Goal: Task Accomplishment & Management: Use online tool/utility

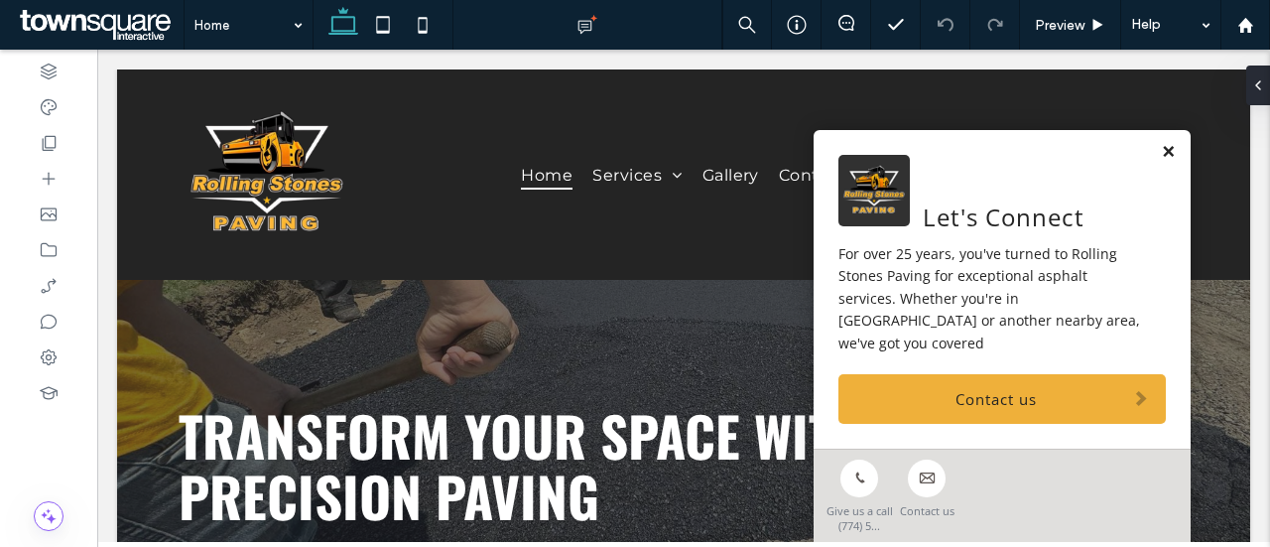
click at [1161, 161] on link at bounding box center [1168, 152] width 15 height 17
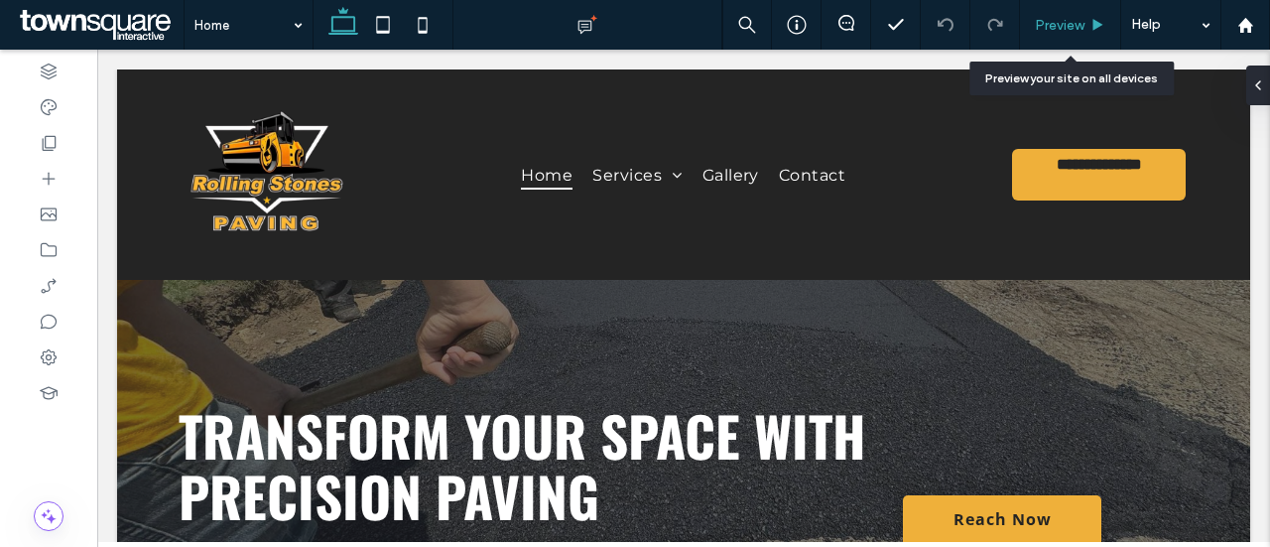
click at [1067, 31] on span "Preview" at bounding box center [1060, 25] width 50 height 17
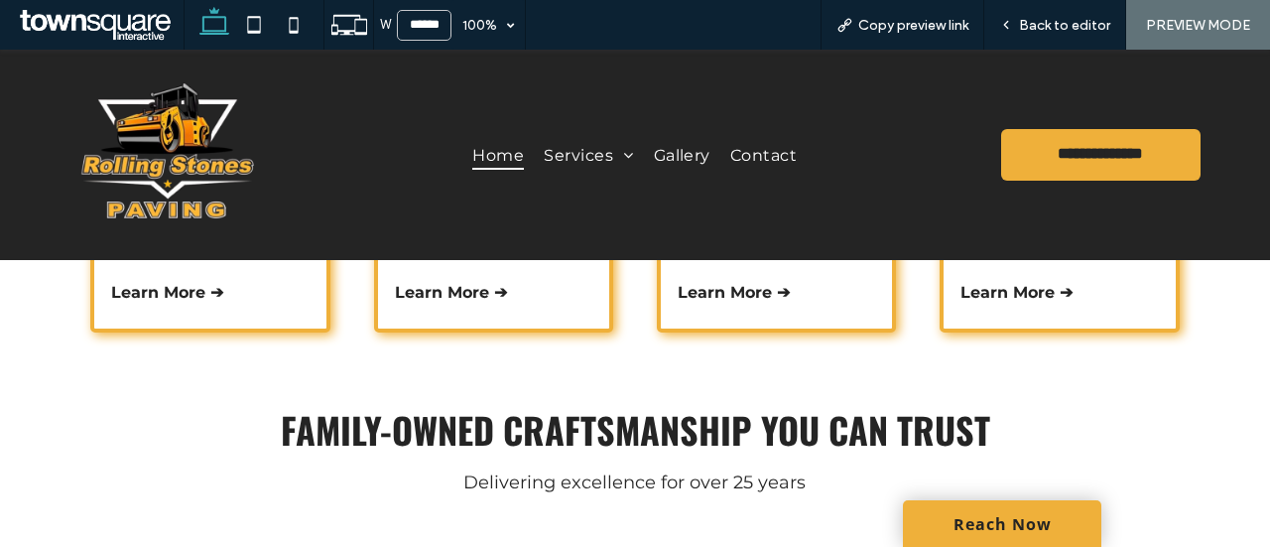
scroll to position [747, 0]
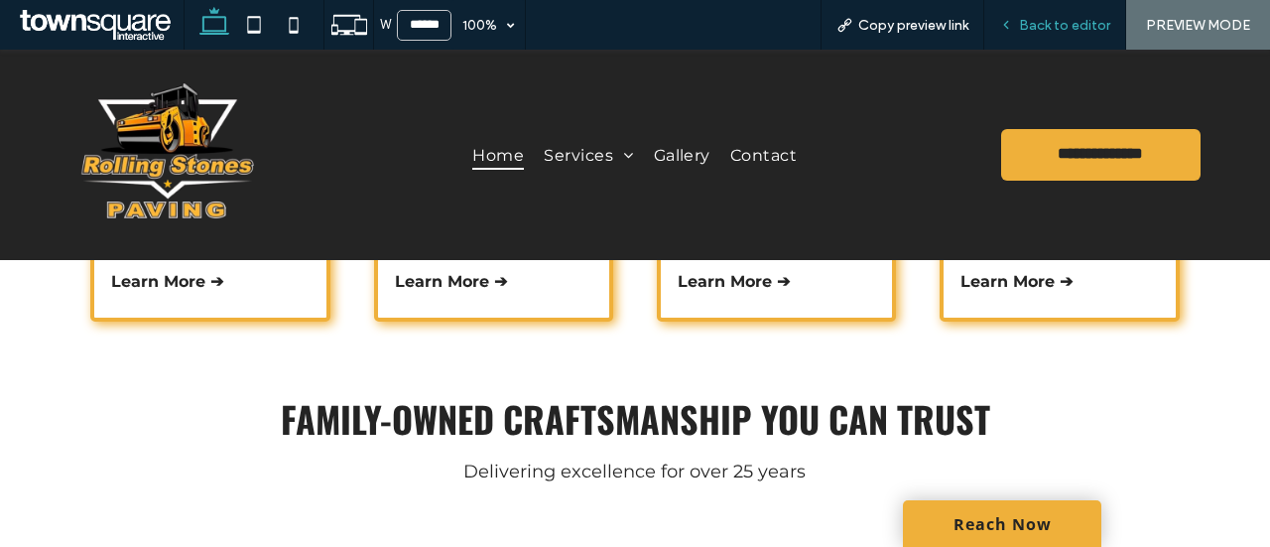
click at [1078, 23] on span "Back to editor" at bounding box center [1064, 25] width 91 height 17
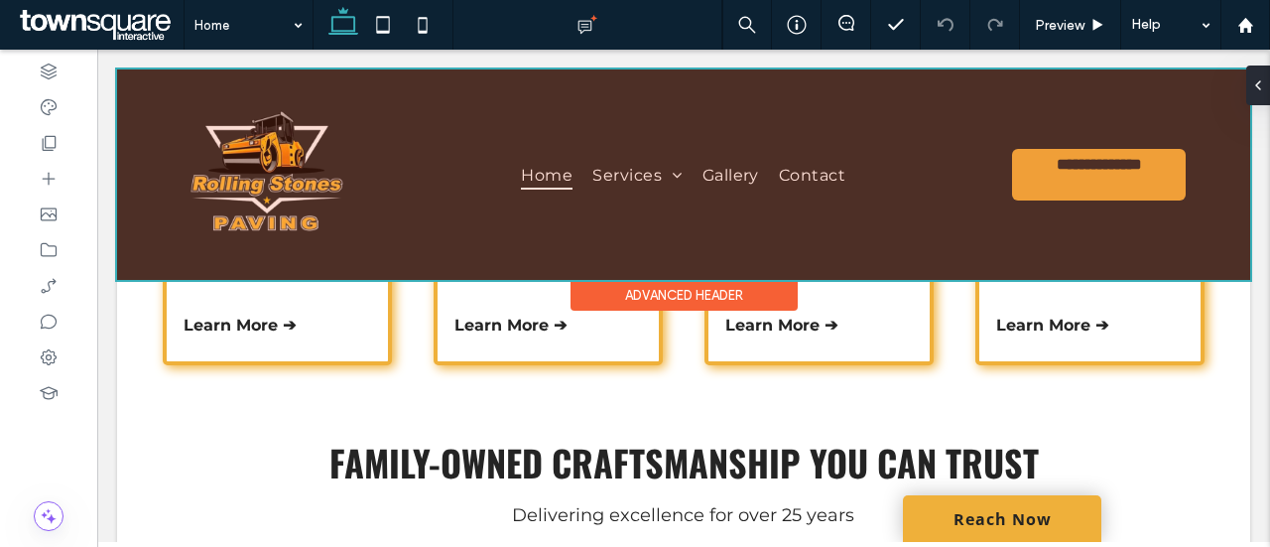
drag, startPoint x: 738, startPoint y: 259, endPoint x: 740, endPoint y: 248, distance: 11.1
click at [738, 259] on div at bounding box center [683, 174] width 1133 height 210
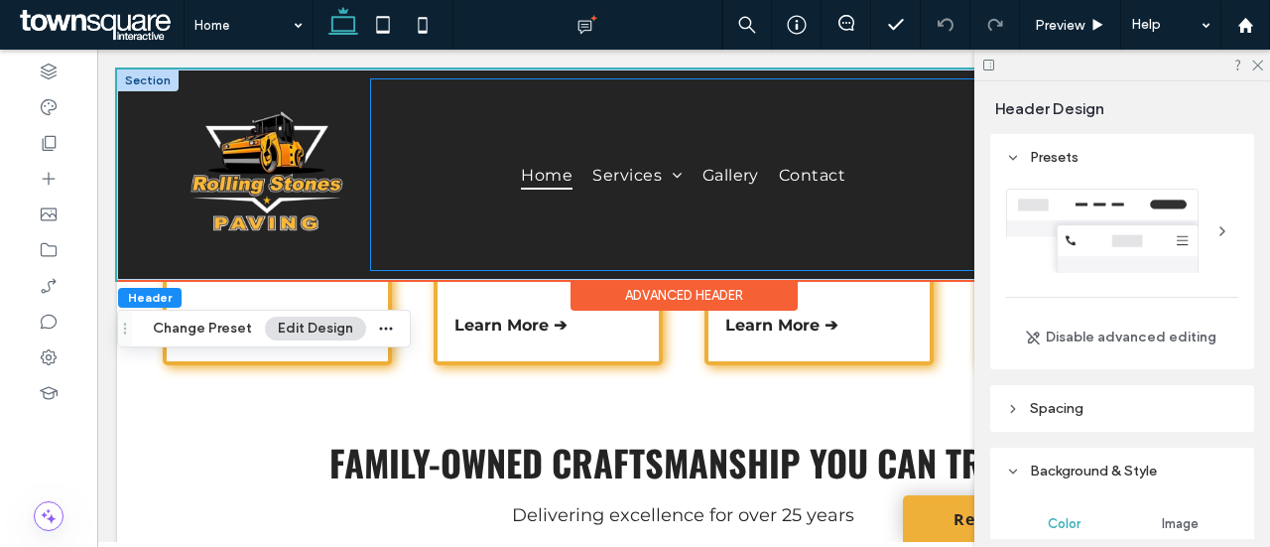
click at [742, 240] on div "Home Services Asphalt Installation Asphalt Resurfacing Asphalt Sealcoating Asph…" at bounding box center [683, 174] width 625 height 191
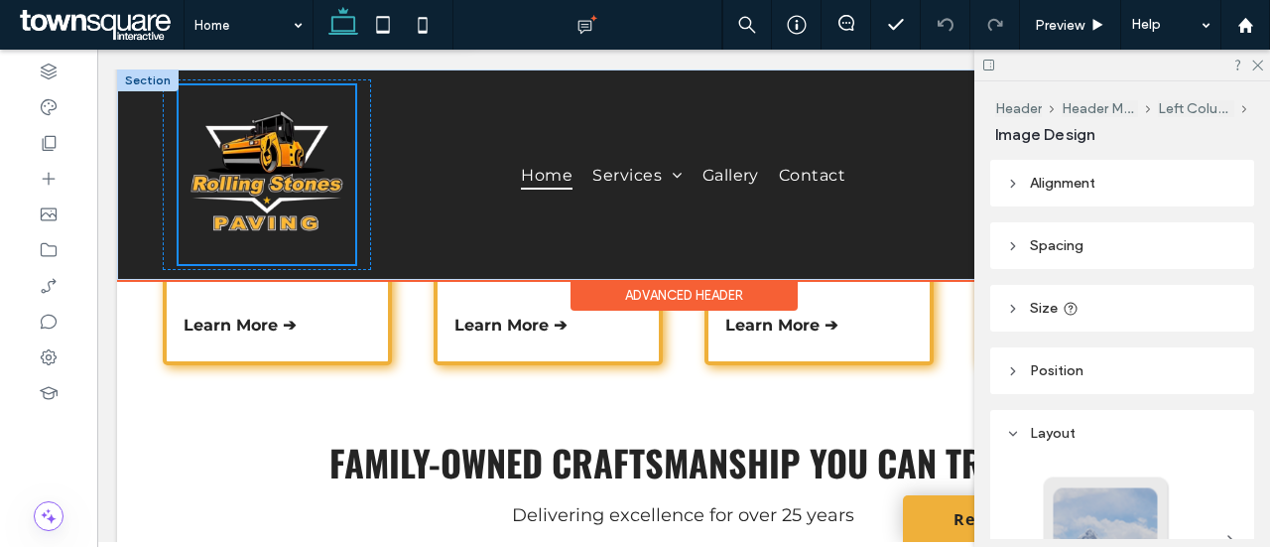
scroll to position [620, 0]
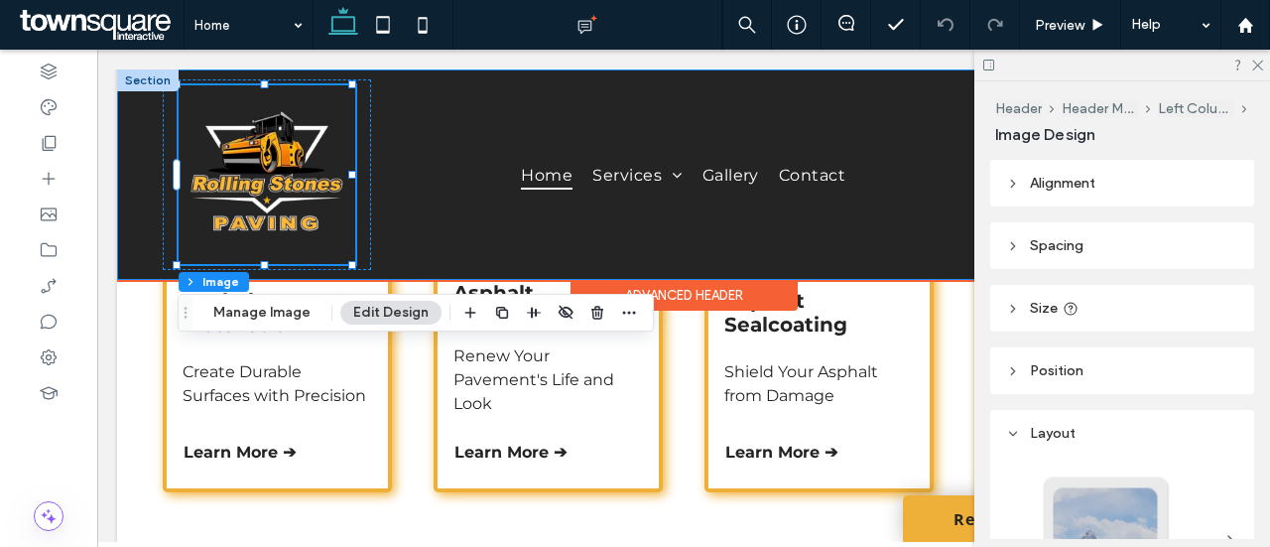
click at [131, 120] on div "**********" at bounding box center [683, 174] width 1133 height 210
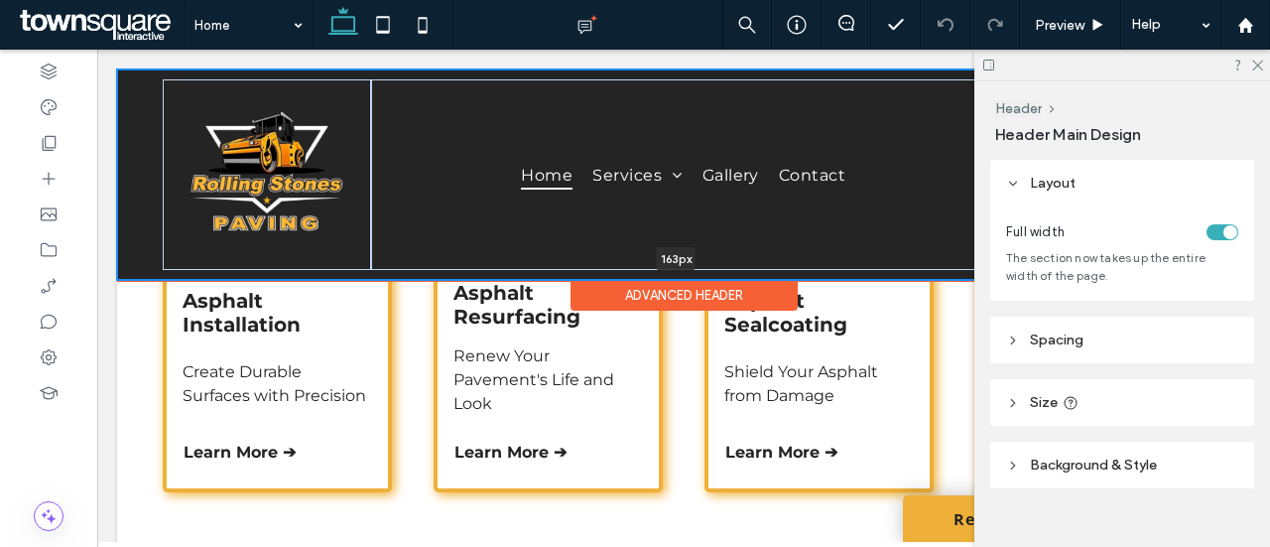
drag, startPoint x: 312, startPoint y: 274, endPoint x: 329, endPoint y: 225, distance: 51.8
click at [329, 225] on div "**********" at bounding box center [683, 174] width 1133 height 210
type input "***"
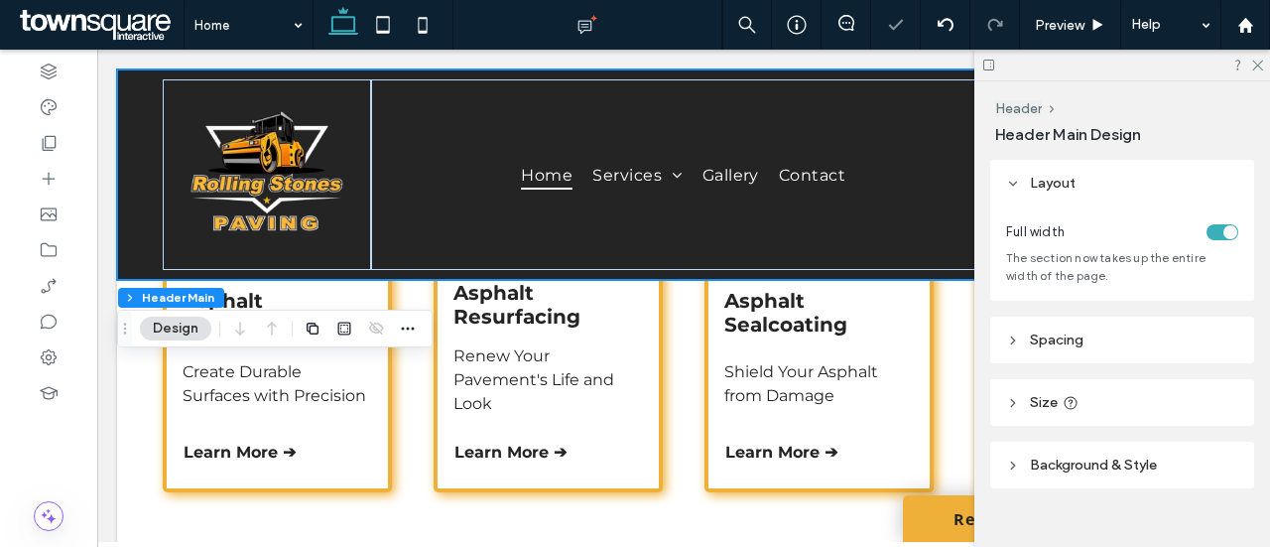
click at [1268, 64] on div at bounding box center [1122, 65] width 296 height 31
click at [1264, 64] on div at bounding box center [1122, 65] width 296 height 31
click at [1256, 58] on icon at bounding box center [1256, 64] width 13 height 13
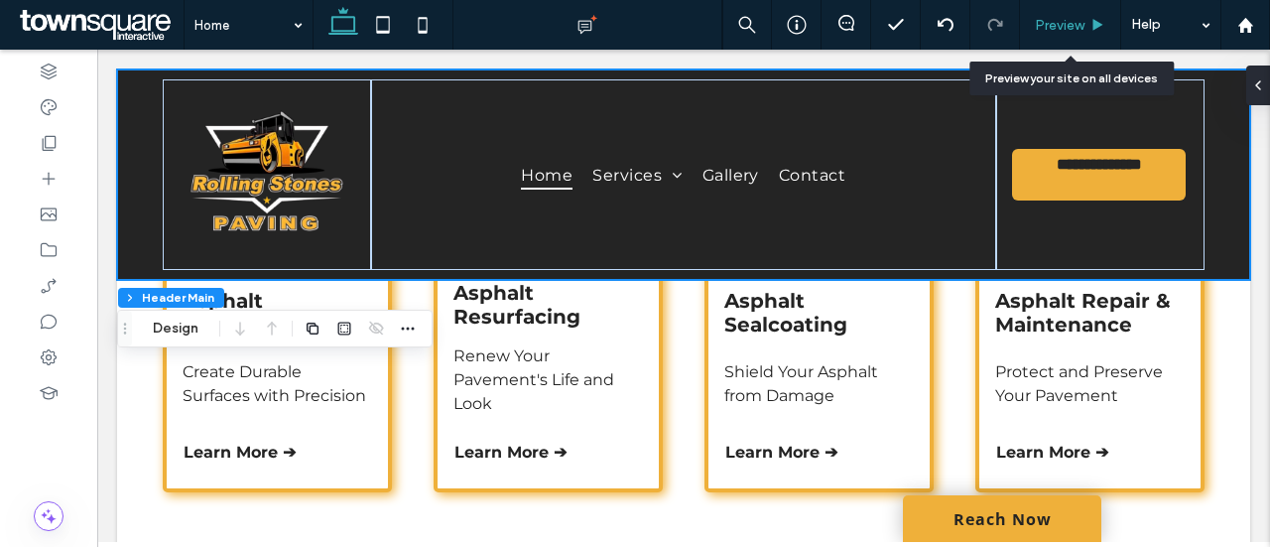
click at [1076, 25] on span "Preview" at bounding box center [1060, 25] width 50 height 17
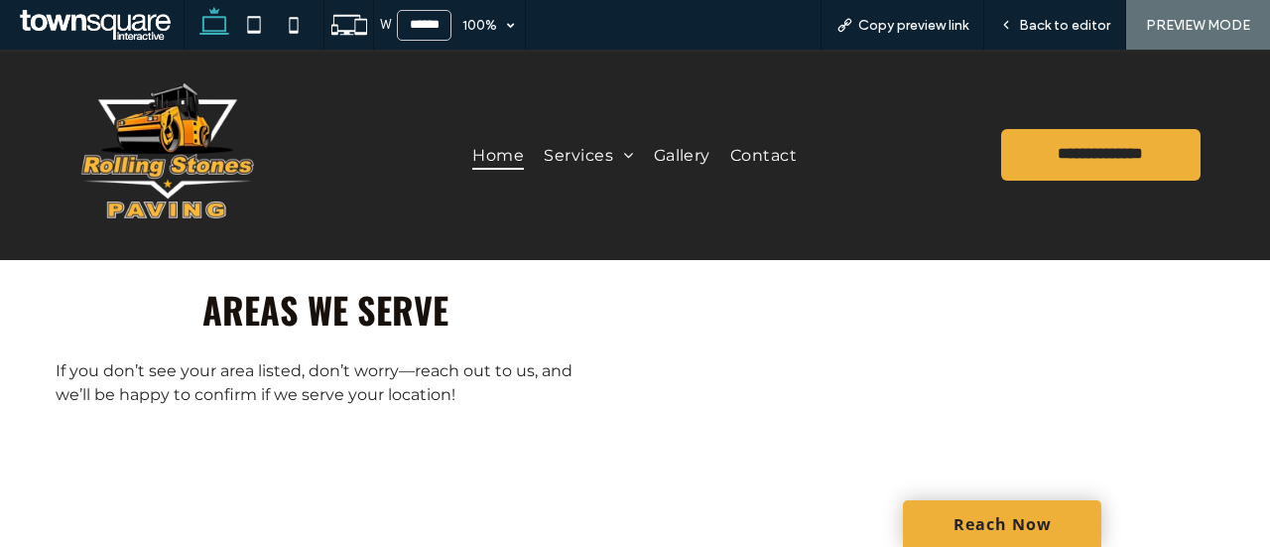
scroll to position [2901, 0]
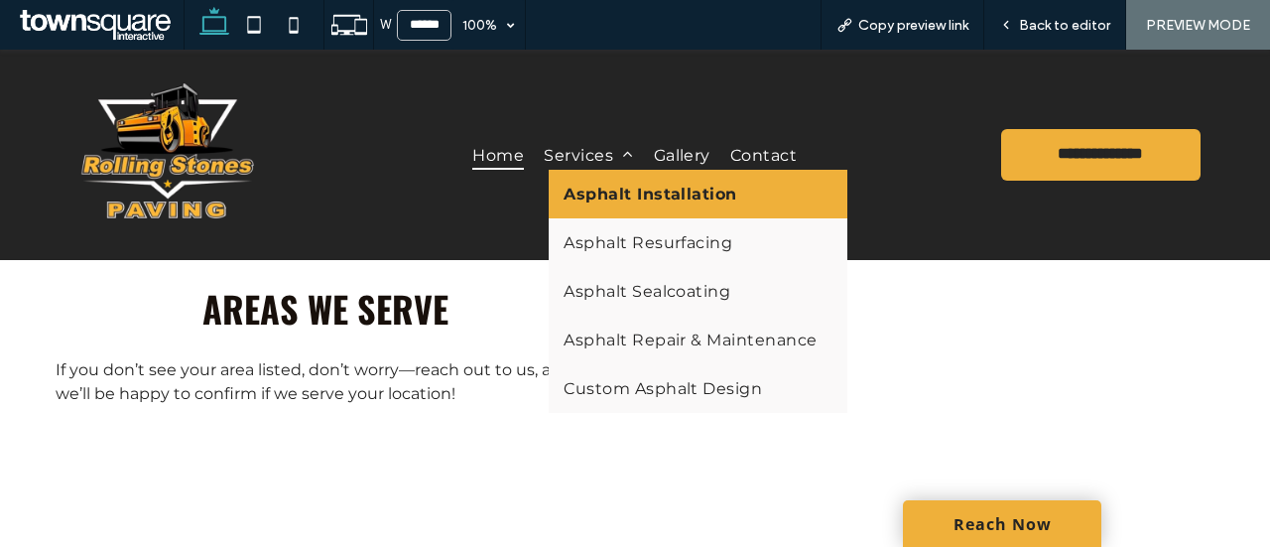
click at [615, 186] on span "Asphalt Installation" at bounding box center [651, 194] width 174 height 19
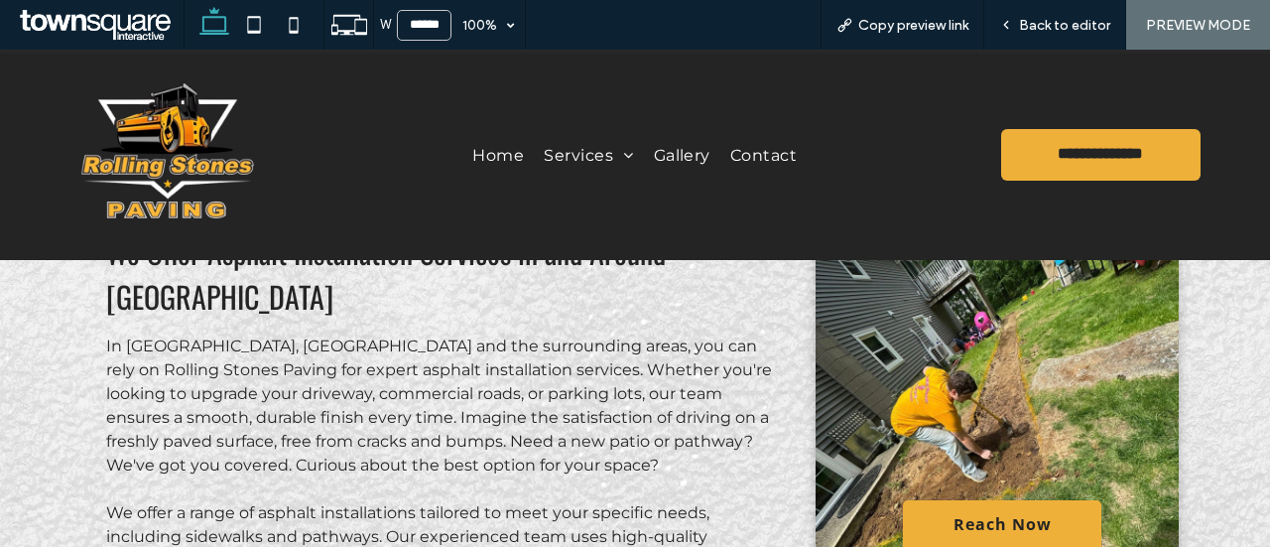
scroll to position [234, 0]
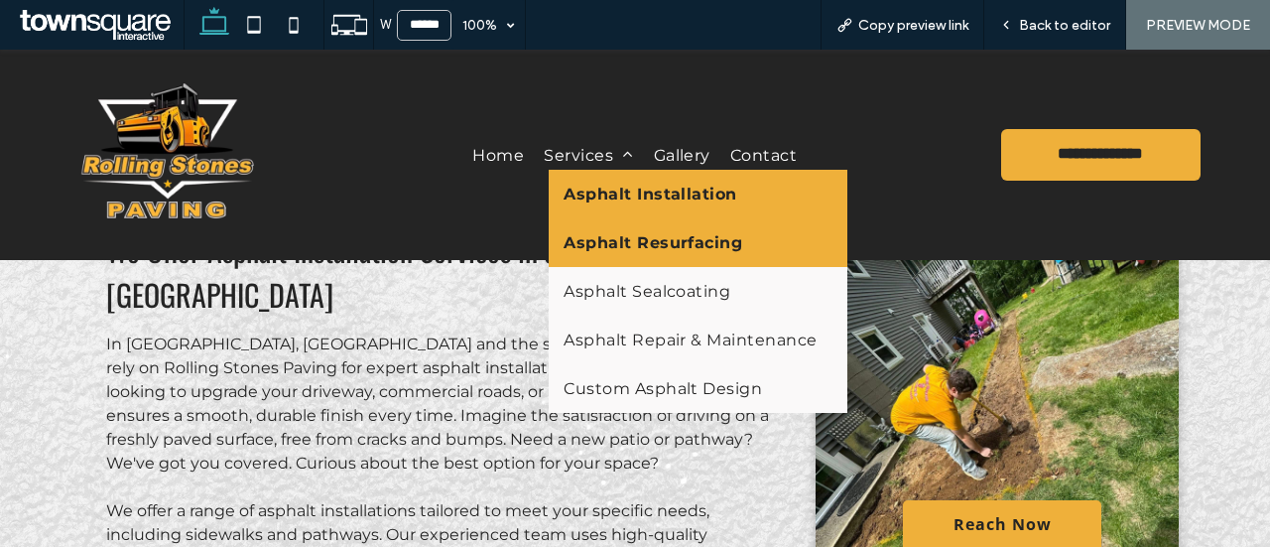
click at [579, 249] on span "Asphalt Resurfacing" at bounding box center [653, 242] width 179 height 19
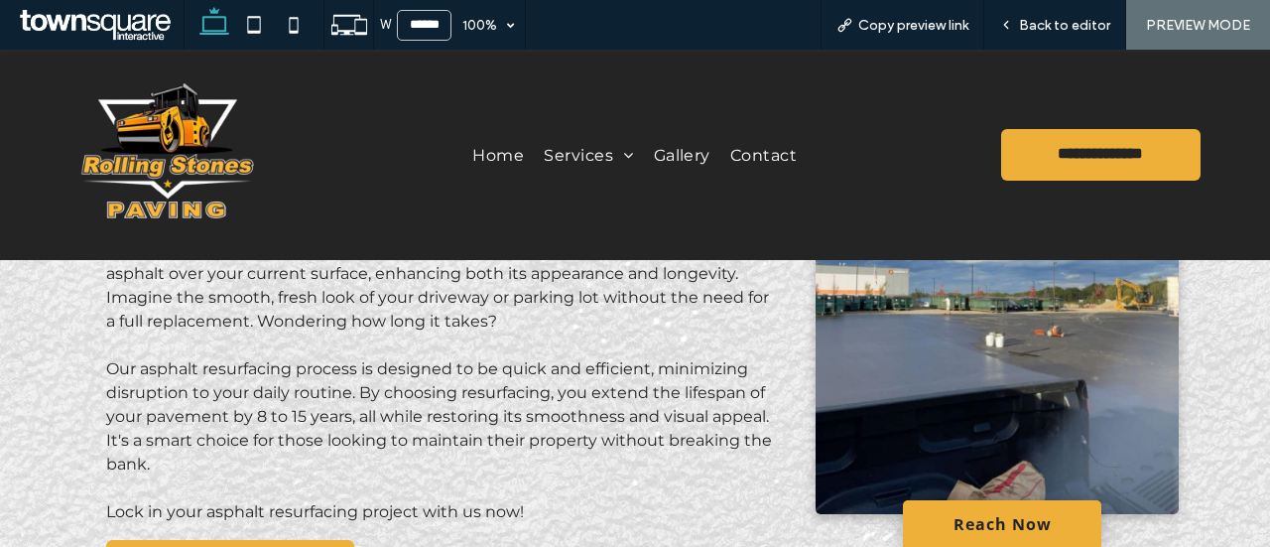
scroll to position [377, 0]
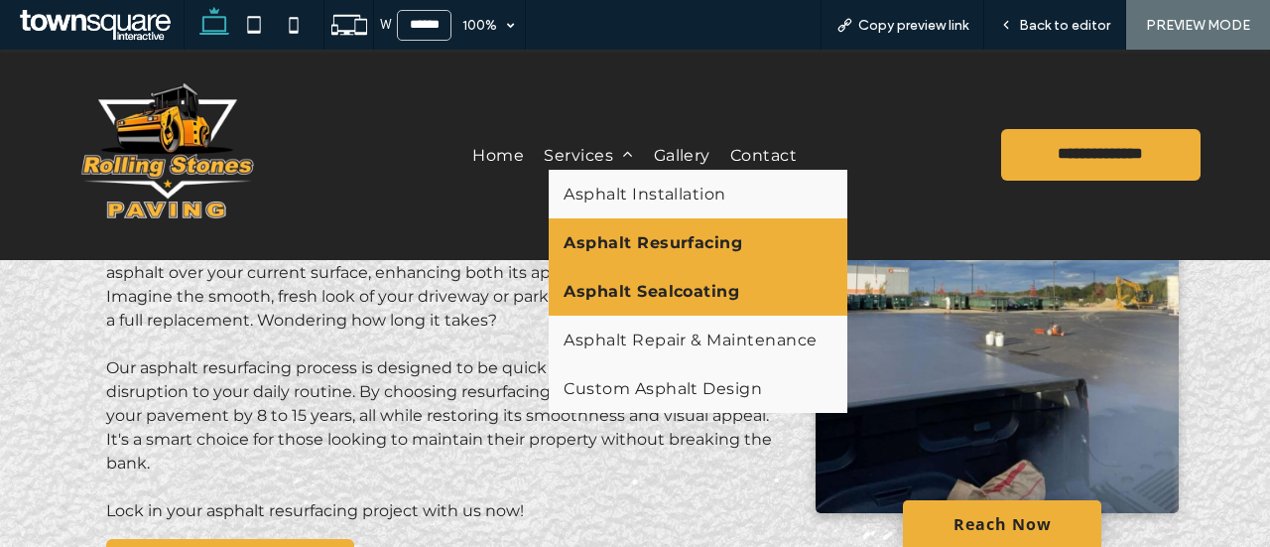
click at [617, 301] on span "Asphalt Sealcoating" at bounding box center [652, 291] width 176 height 19
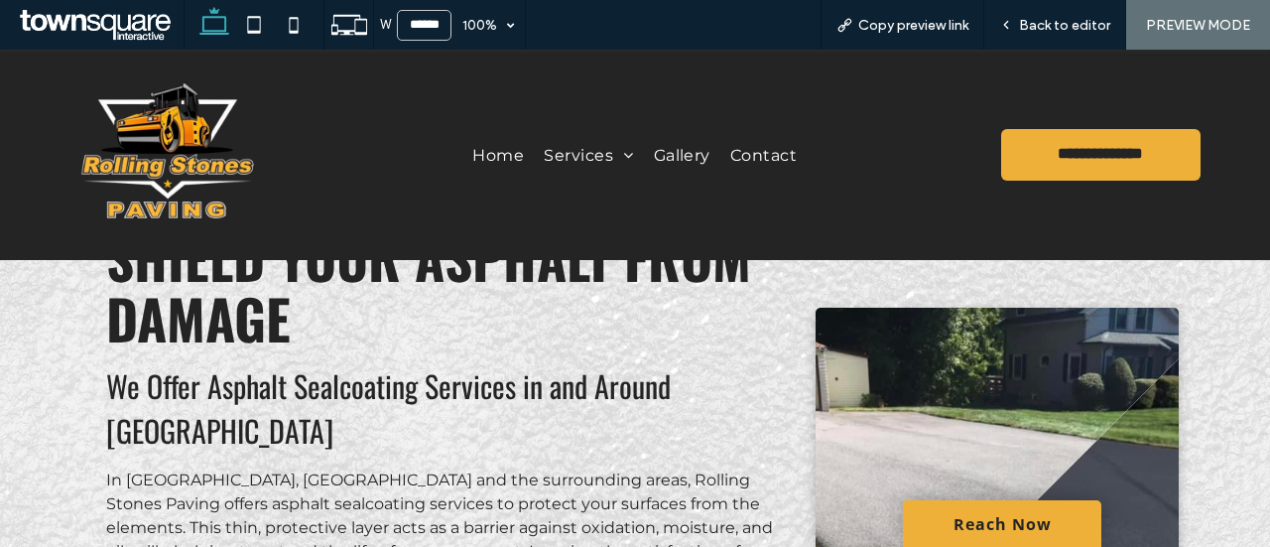
scroll to position [95, 0]
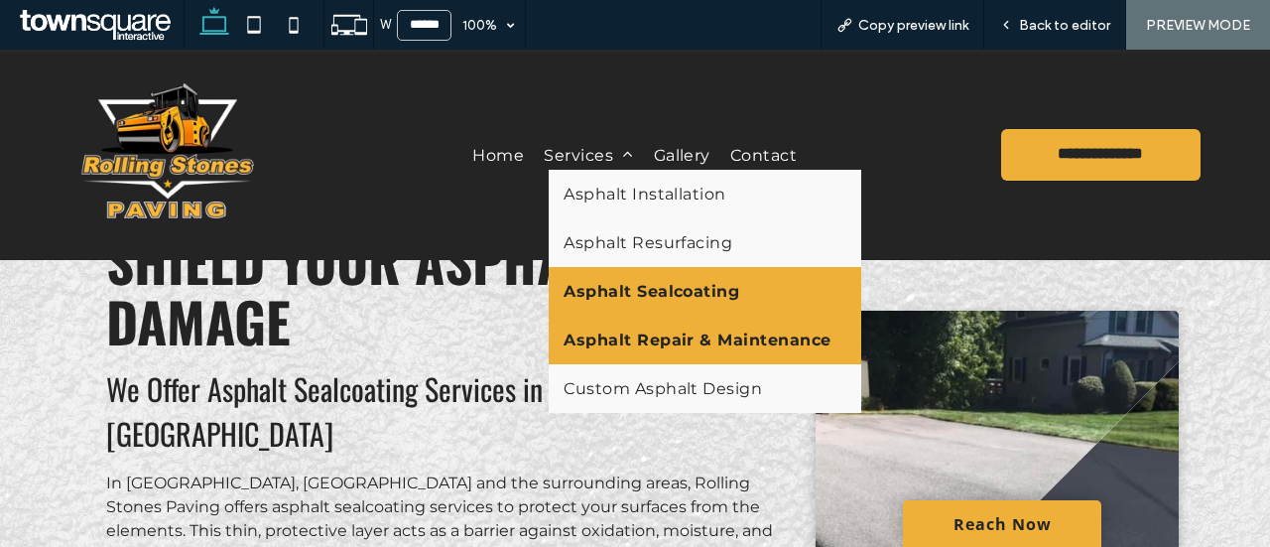
click at [623, 340] on span "Asphalt Repair & Maintenance" at bounding box center [697, 339] width 267 height 19
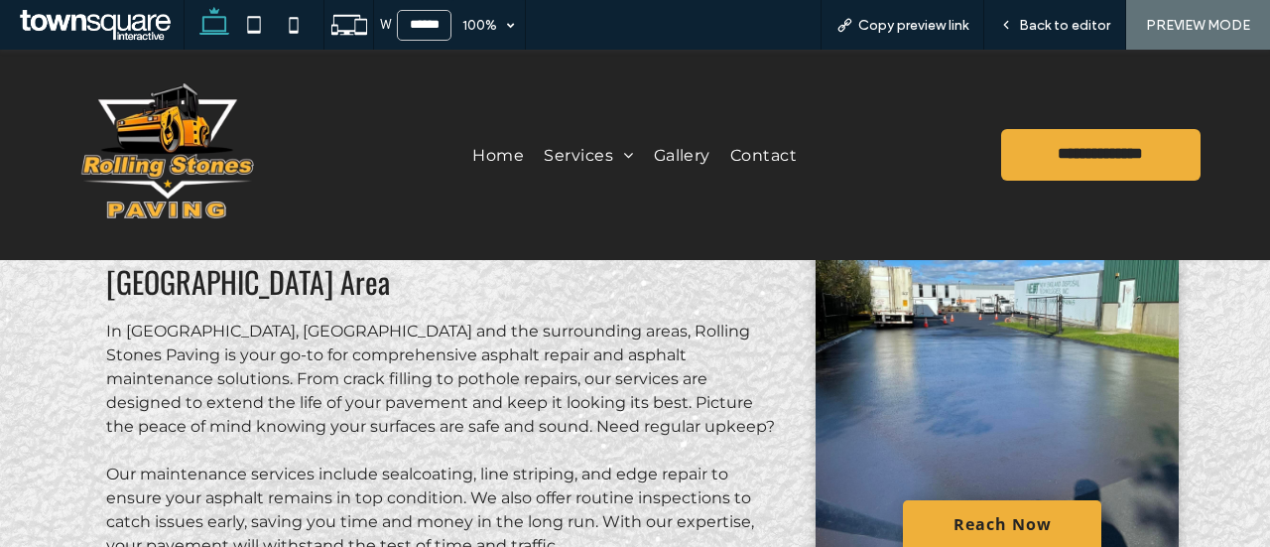
scroll to position [248, 0]
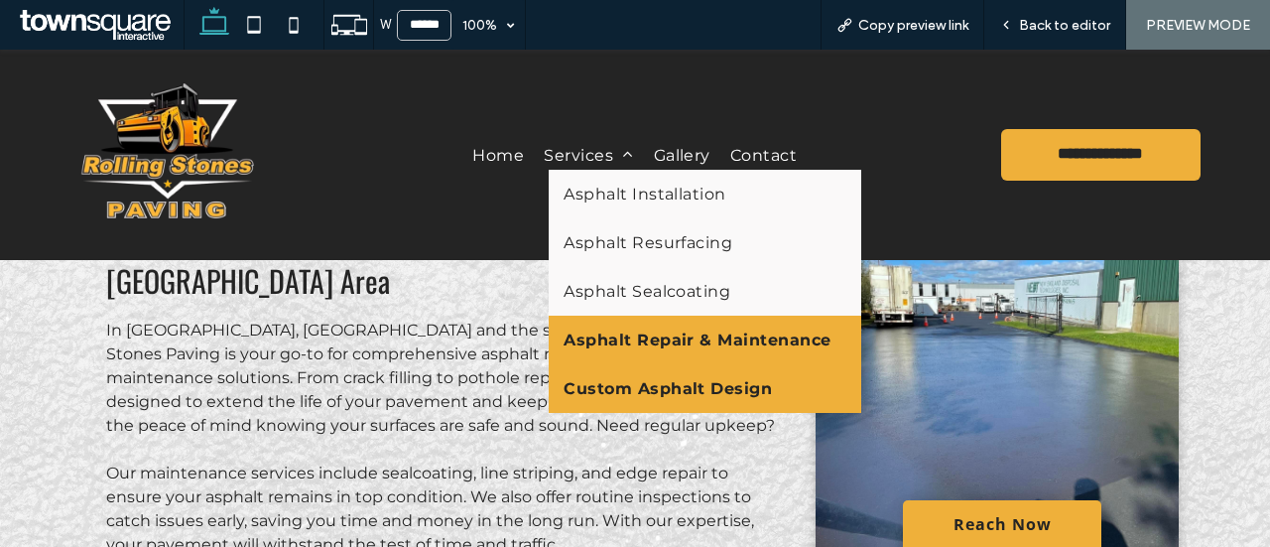
click at [623, 396] on span "Custom Asphalt Design" at bounding box center [668, 388] width 208 height 19
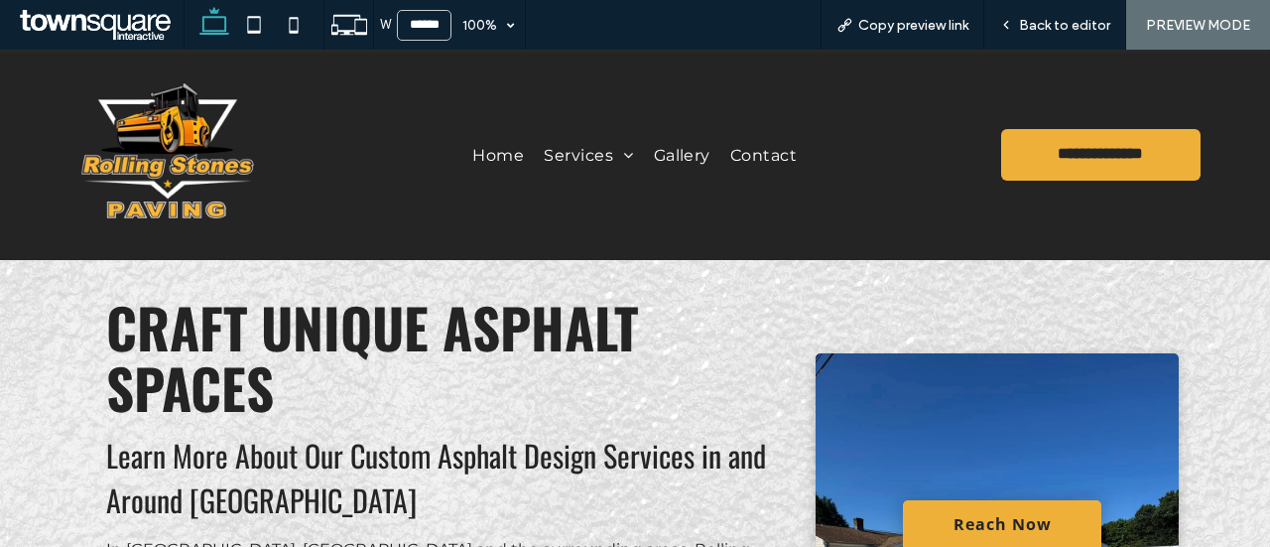
scroll to position [28, 0]
click at [681, 164] on span "Gallery" at bounding box center [682, 154] width 57 height 29
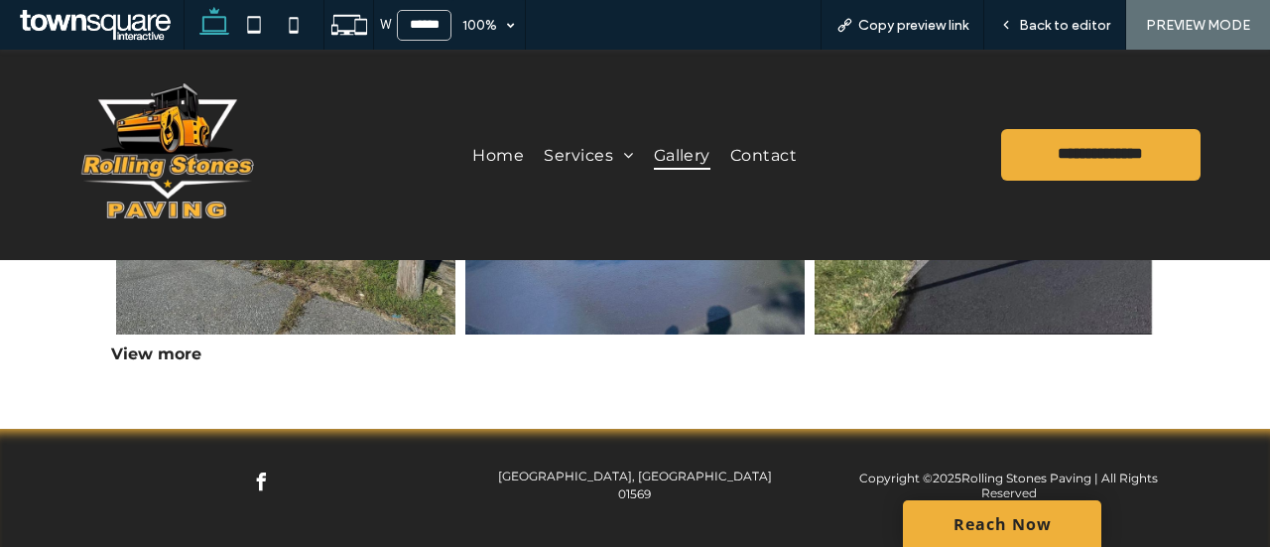
scroll to position [706, 0]
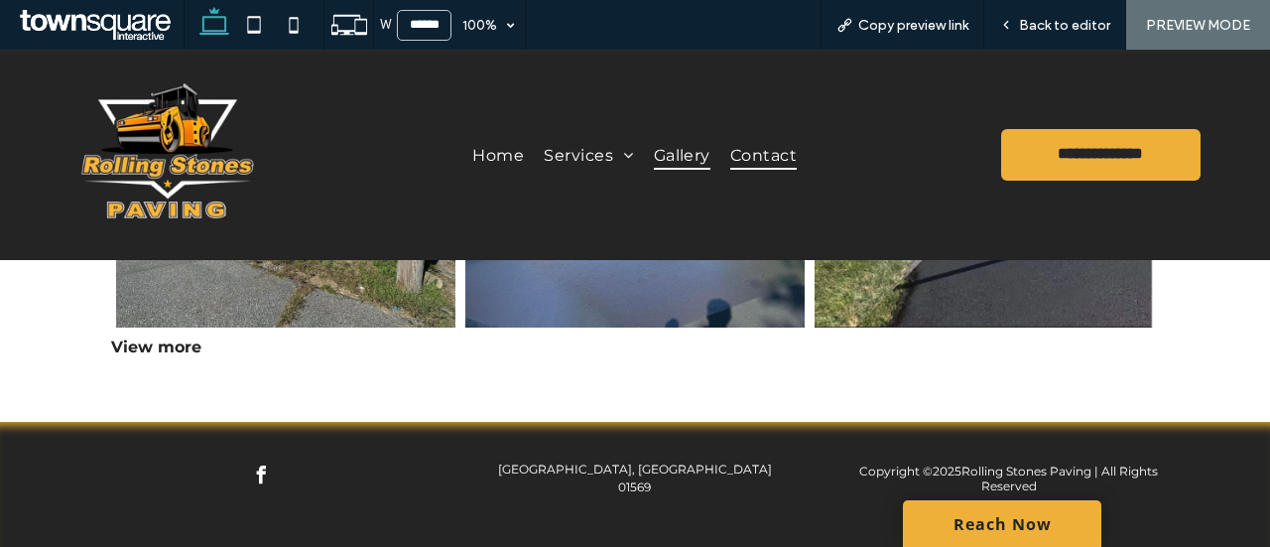
click at [752, 162] on span "Contact" at bounding box center [763, 154] width 66 height 29
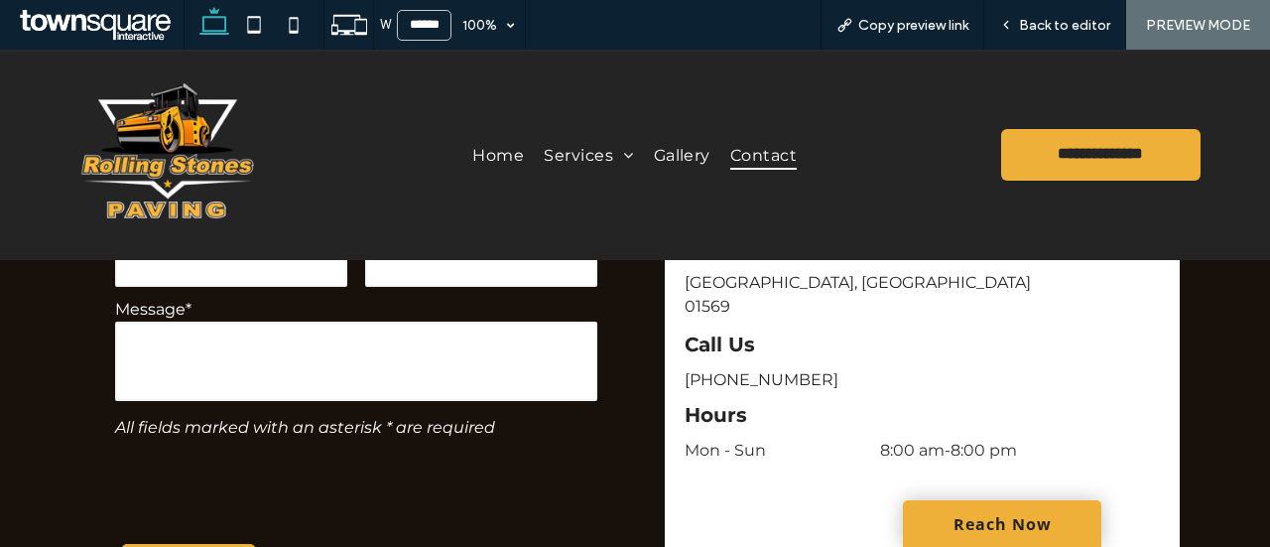
scroll to position [997, 0]
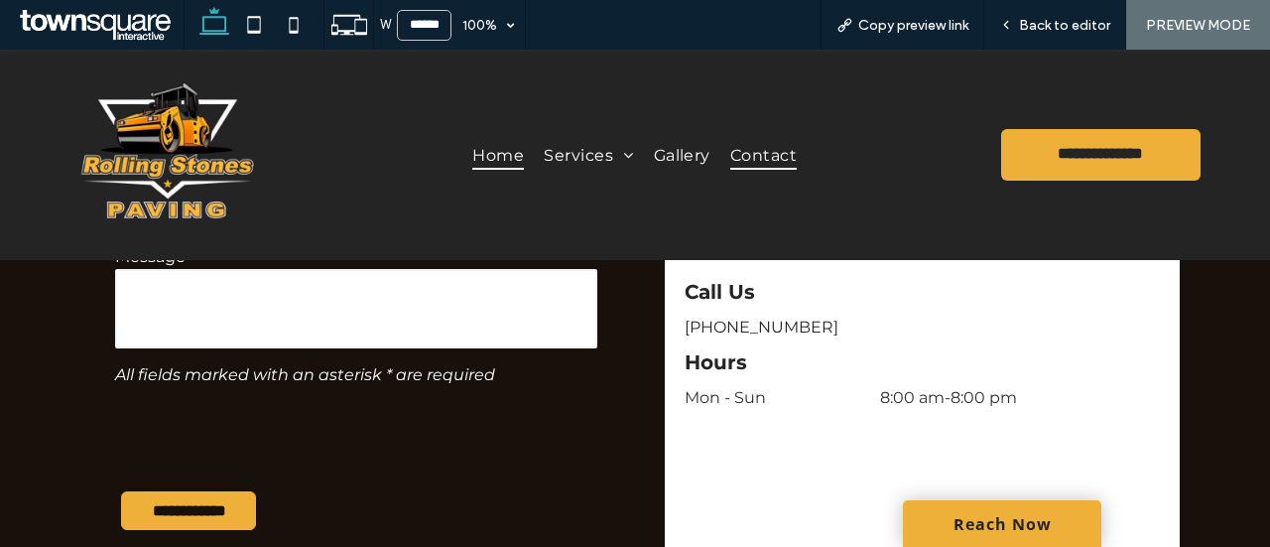
click at [482, 153] on span "Home" at bounding box center [498, 154] width 52 height 29
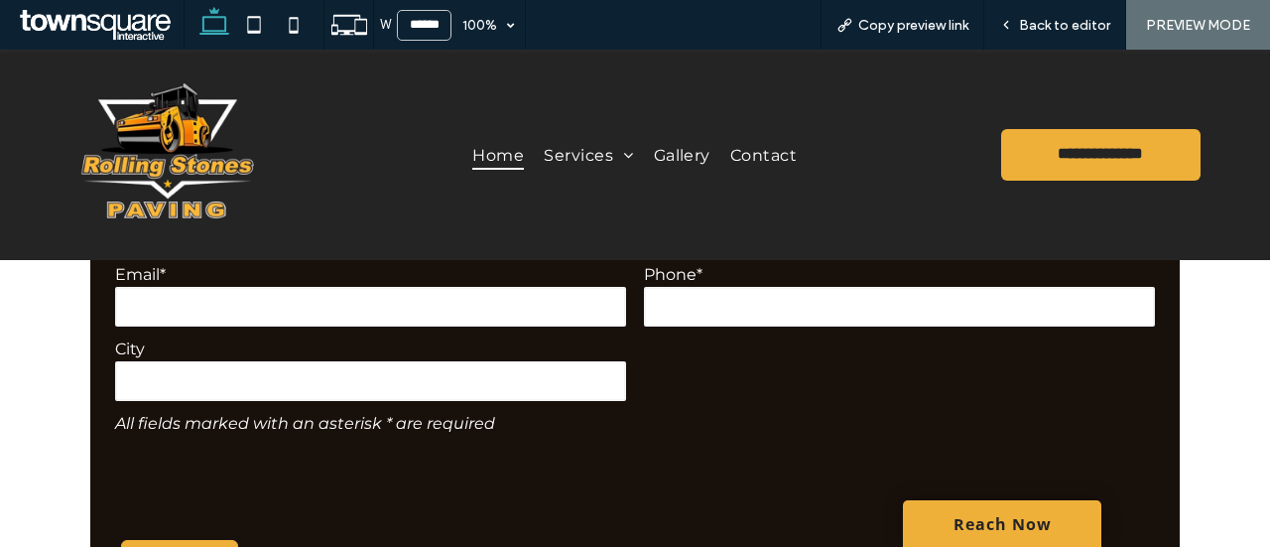
scroll to position [3997, 0]
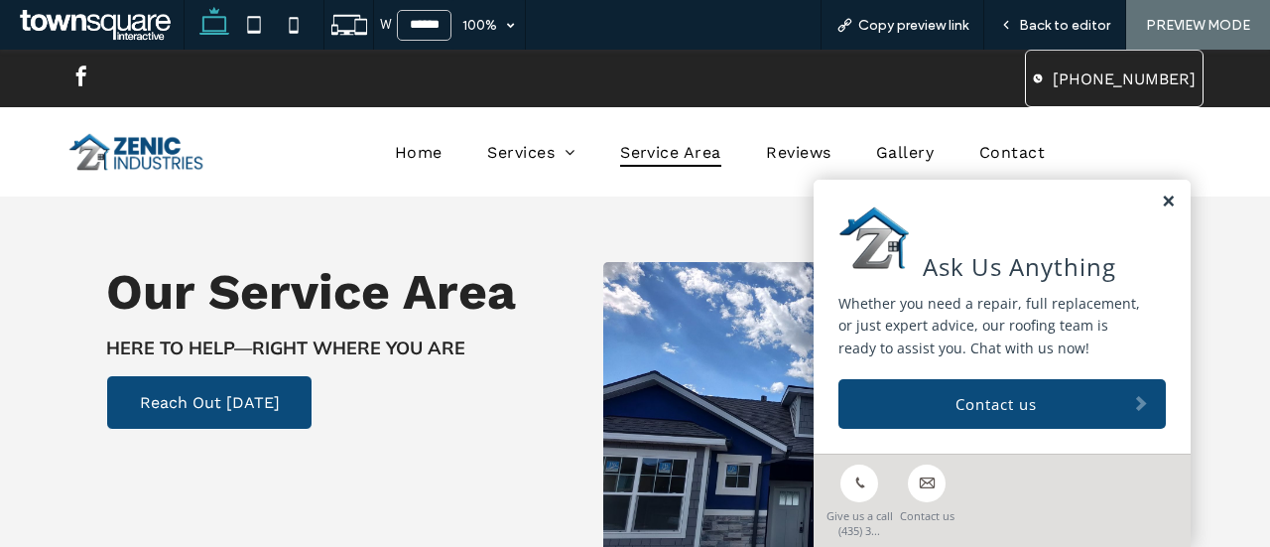
click at [1161, 203] on link at bounding box center [1168, 201] width 15 height 17
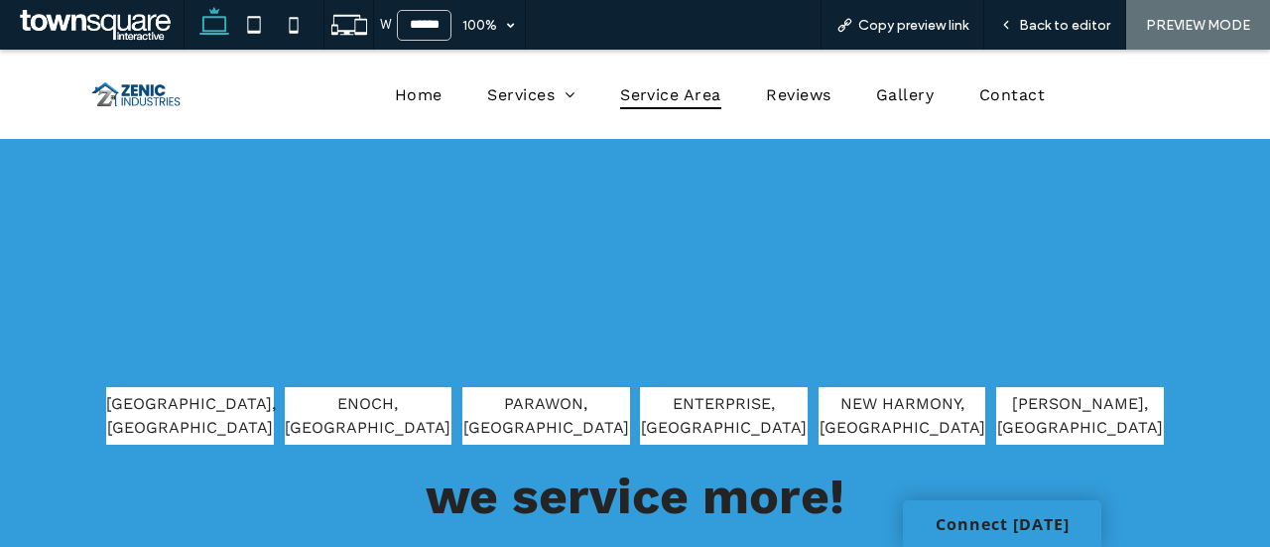
scroll to position [763, 0]
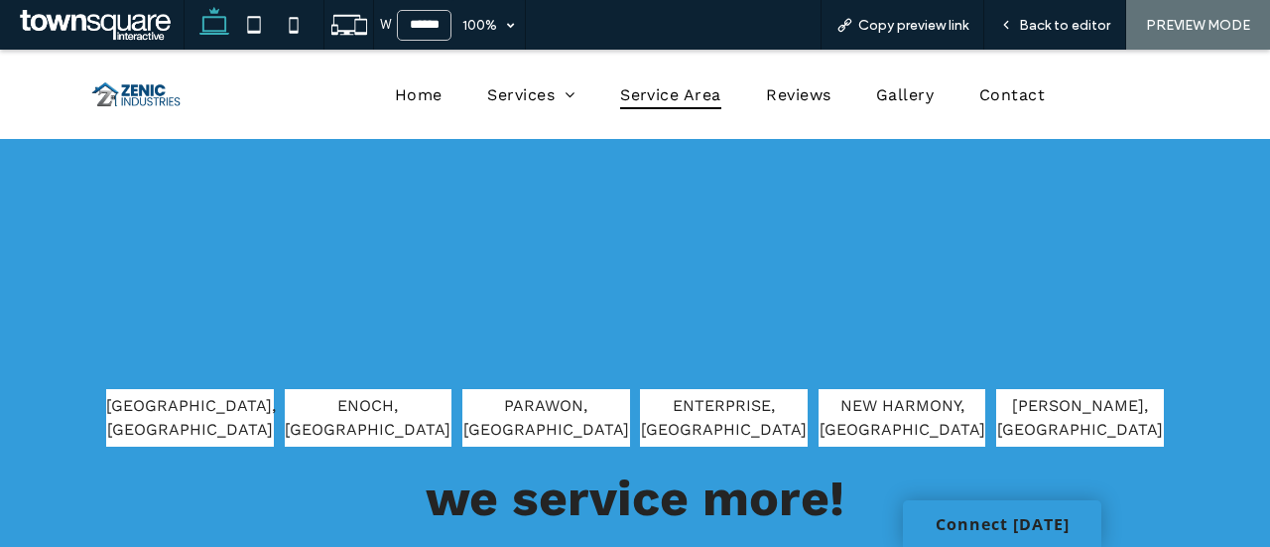
click at [402, 110] on div "Home Services Roofing Services Roof Installation & Replacement Siding Services …" at bounding box center [719, 94] width 997 height 79
click at [411, 102] on span "Home" at bounding box center [419, 93] width 48 height 29
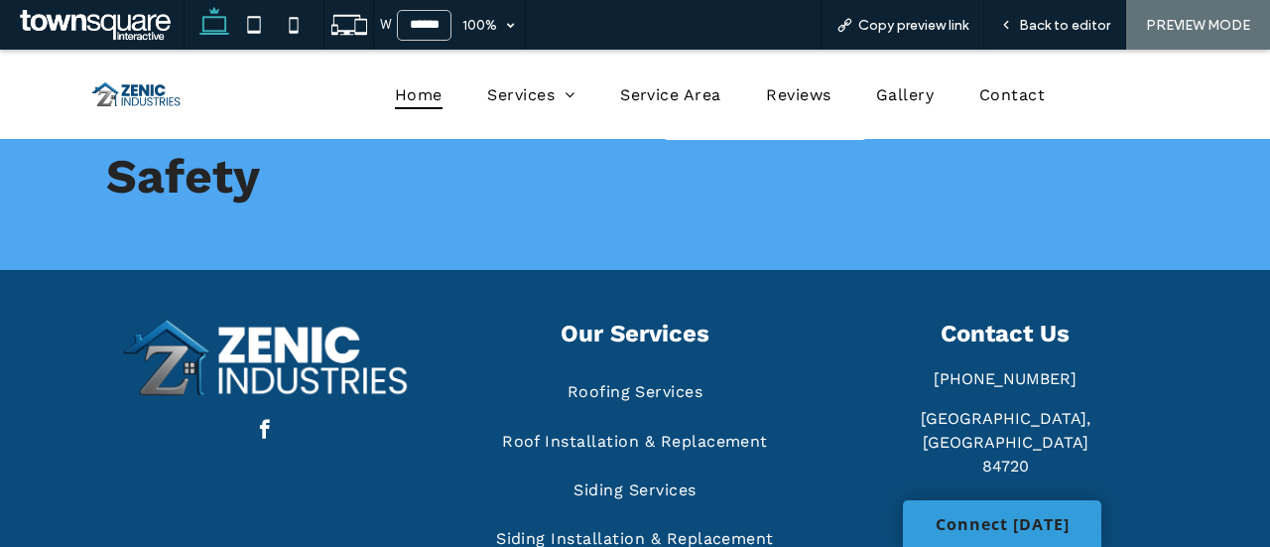
scroll to position [3021, 0]
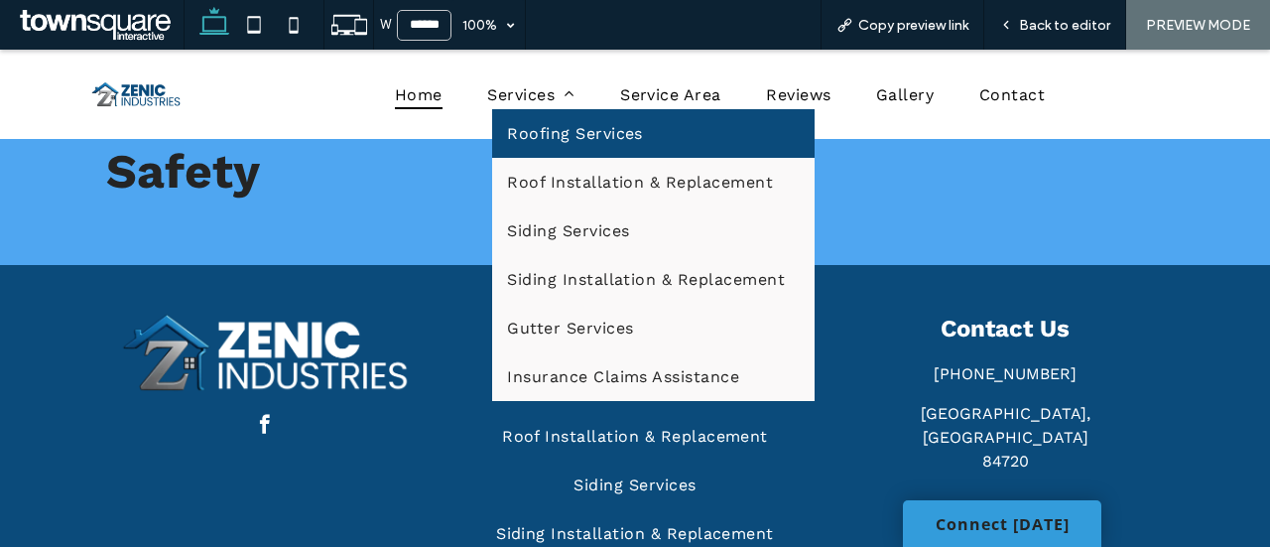
click at [574, 136] on span "Roofing Services" at bounding box center [575, 133] width 136 height 19
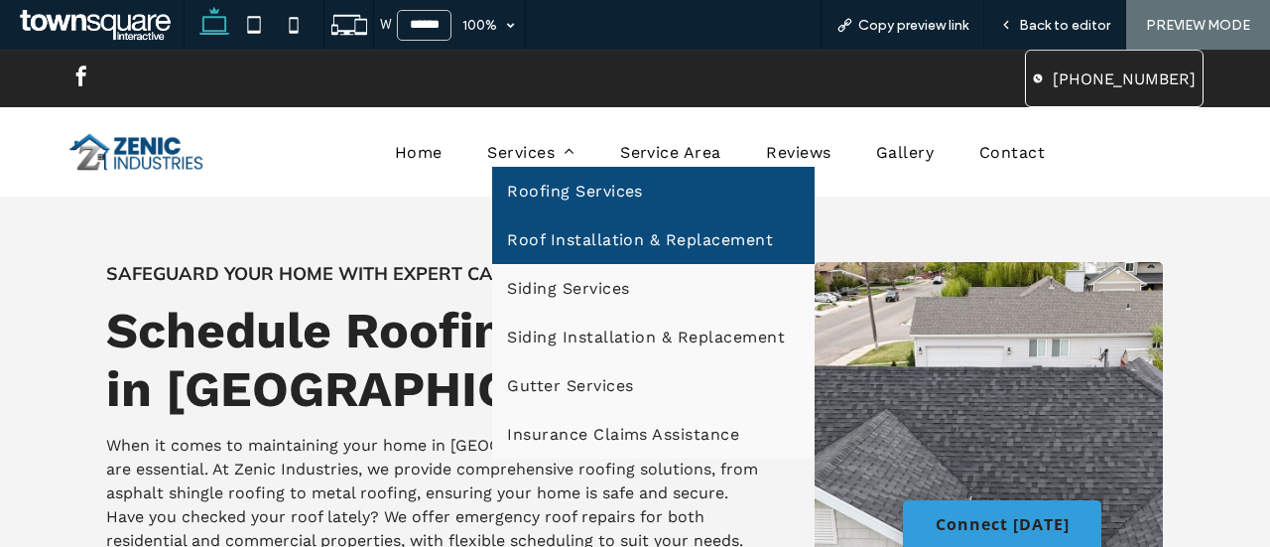
click at [568, 255] on link "Roof Installation & Replacement" at bounding box center [653, 239] width 322 height 49
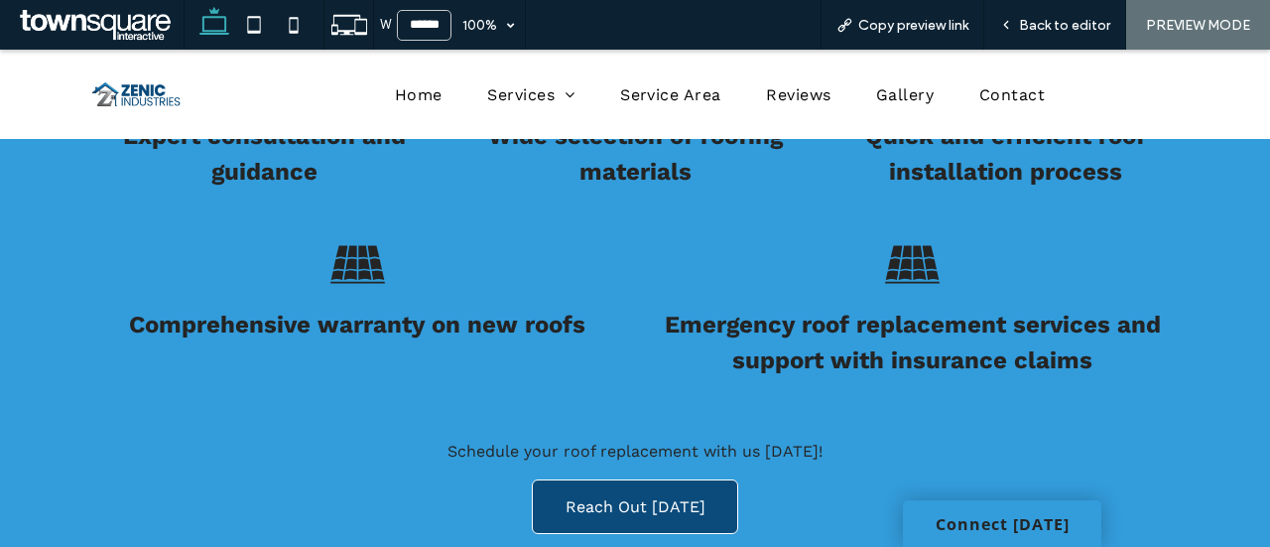
scroll to position [941, 0]
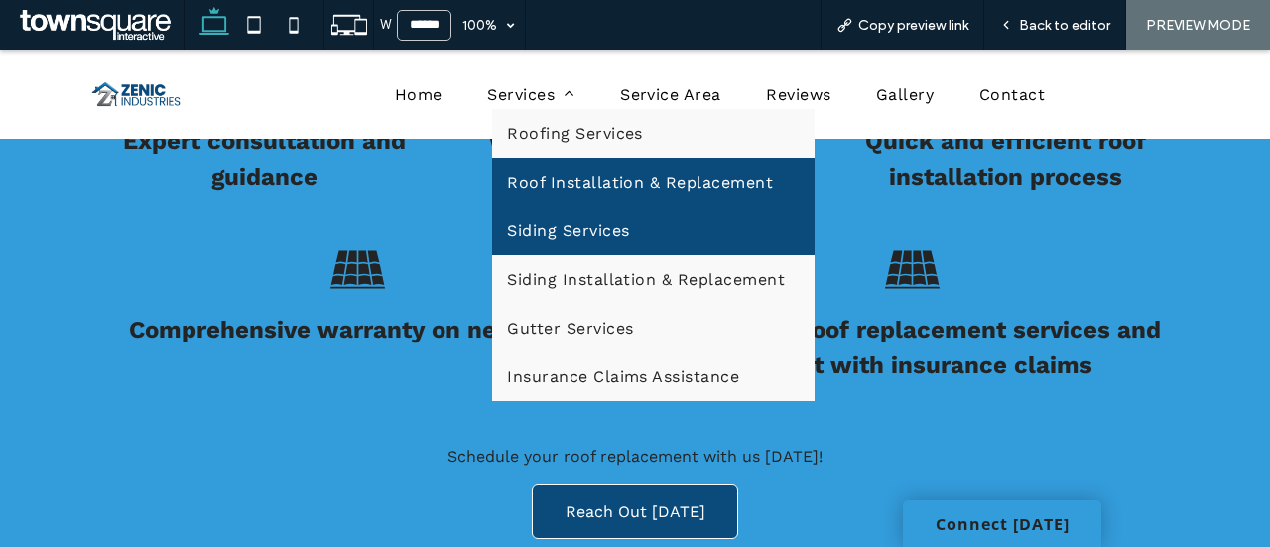
click at [581, 214] on link "Siding Services" at bounding box center [653, 230] width 322 height 49
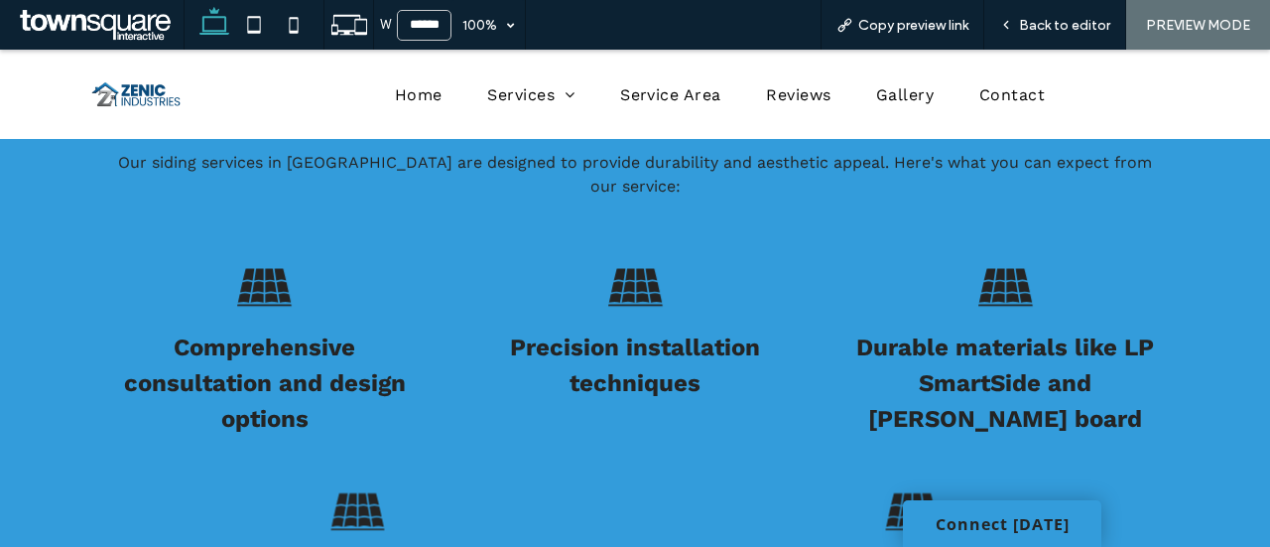
scroll to position [775, 0]
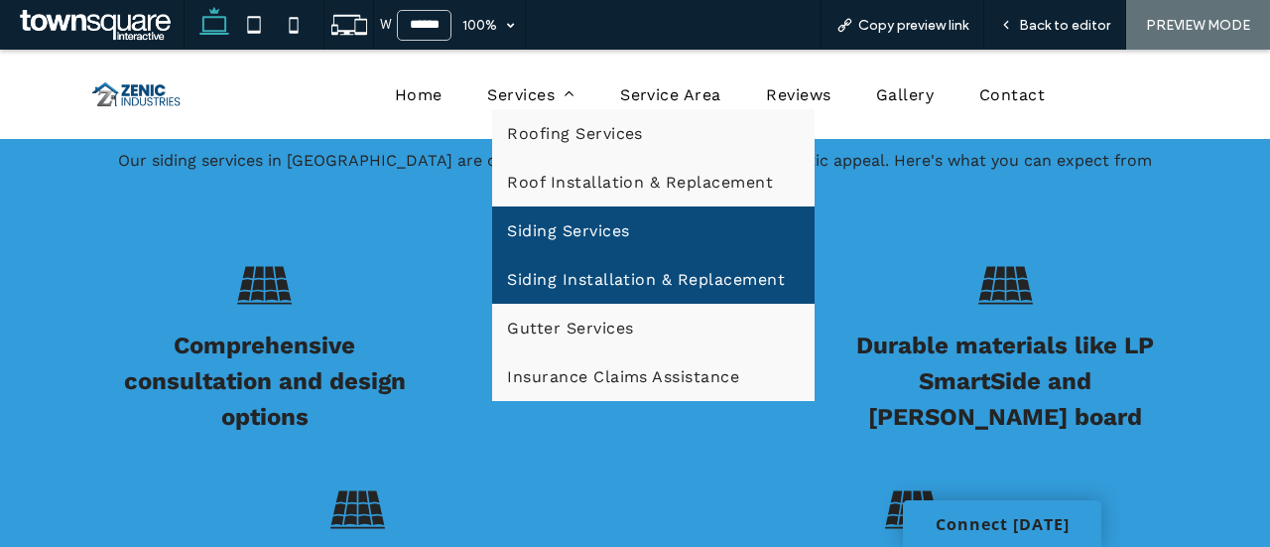
click at [611, 271] on span "Siding Installation & Replacement" at bounding box center [646, 279] width 278 height 19
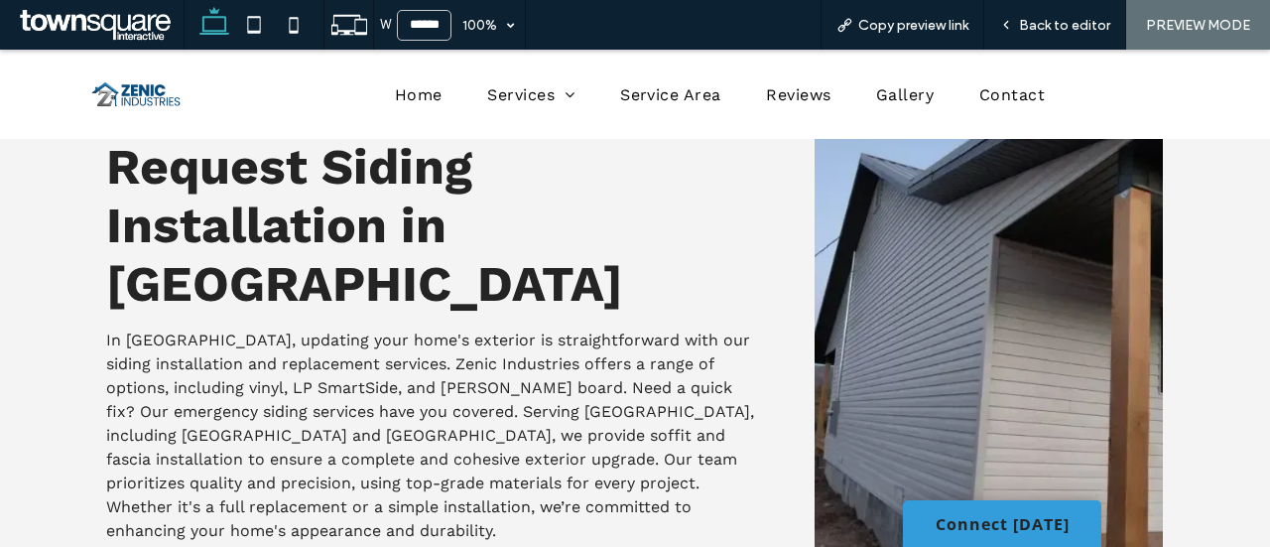
scroll to position [99, 0]
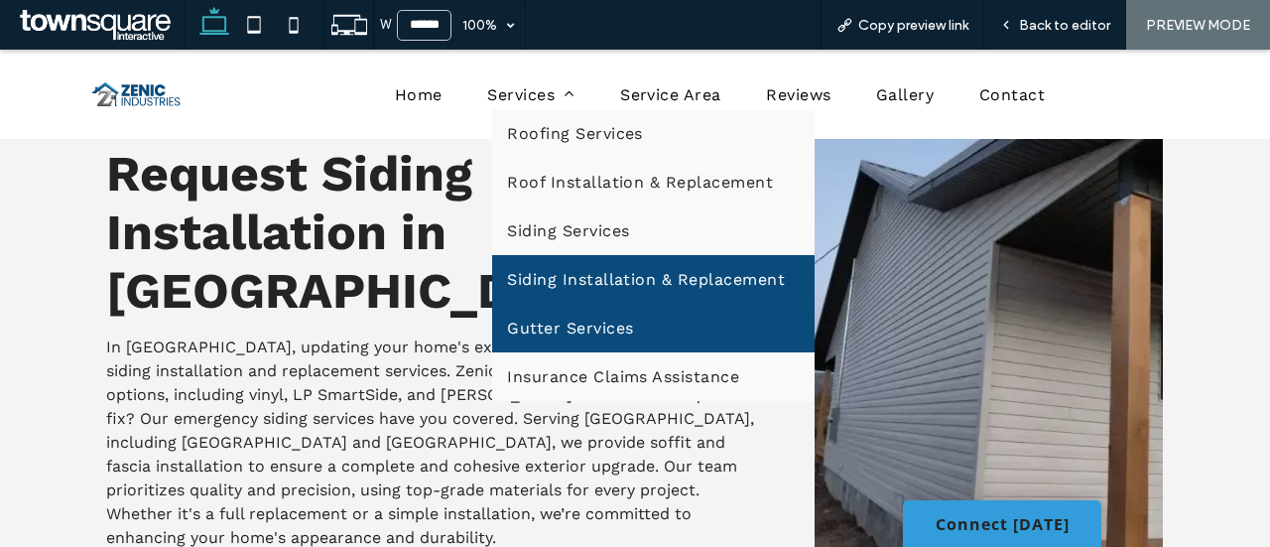
click at [577, 324] on span "Gutter Services" at bounding box center [570, 328] width 126 height 19
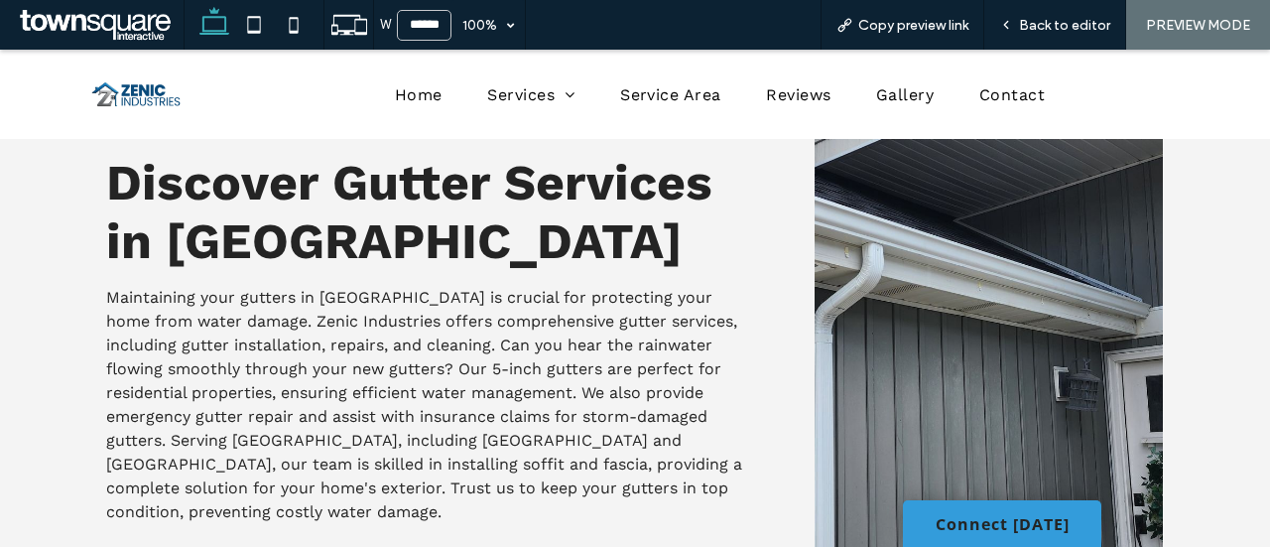
scroll to position [91, 0]
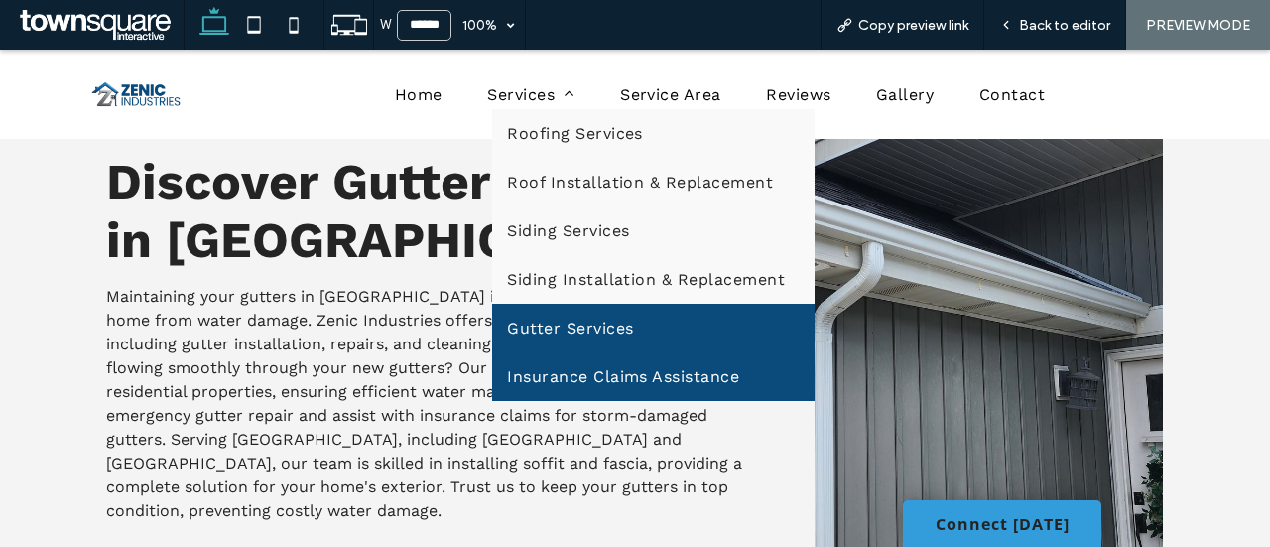
click at [574, 378] on span "Insurance Claims Assistance" at bounding box center [623, 376] width 232 height 19
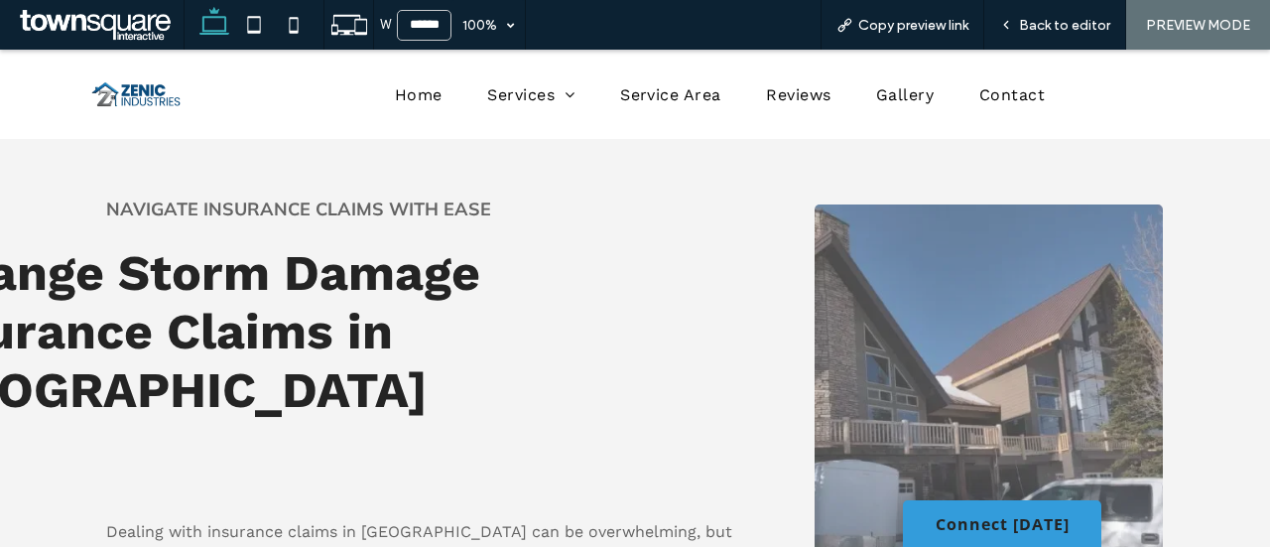
scroll to position [115, 0]
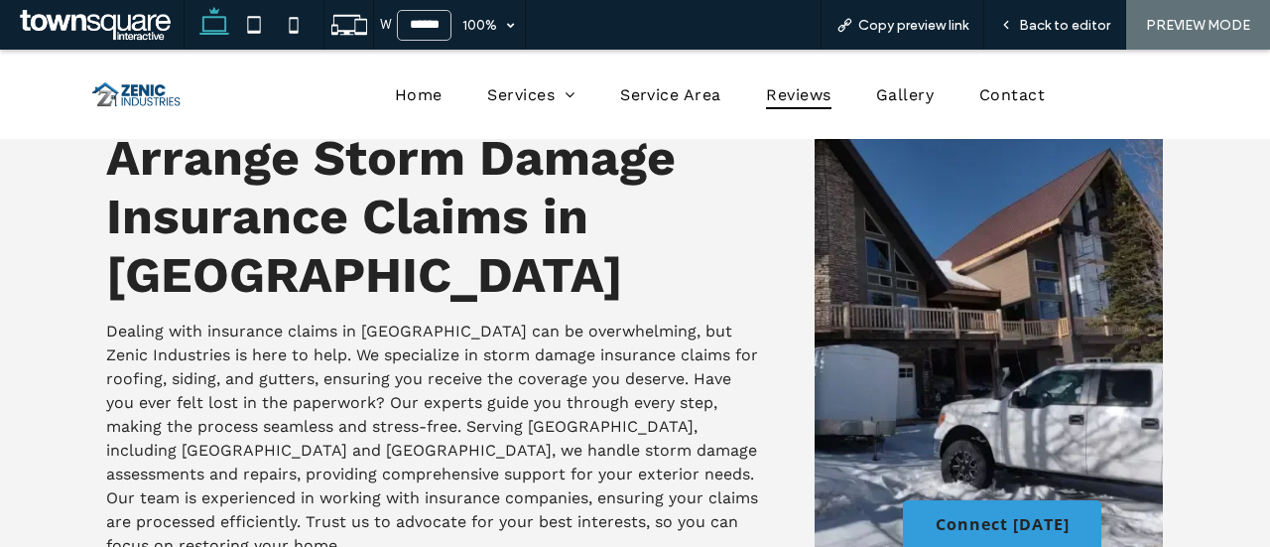
click at [793, 96] on span "Reviews" at bounding box center [798, 93] width 64 height 29
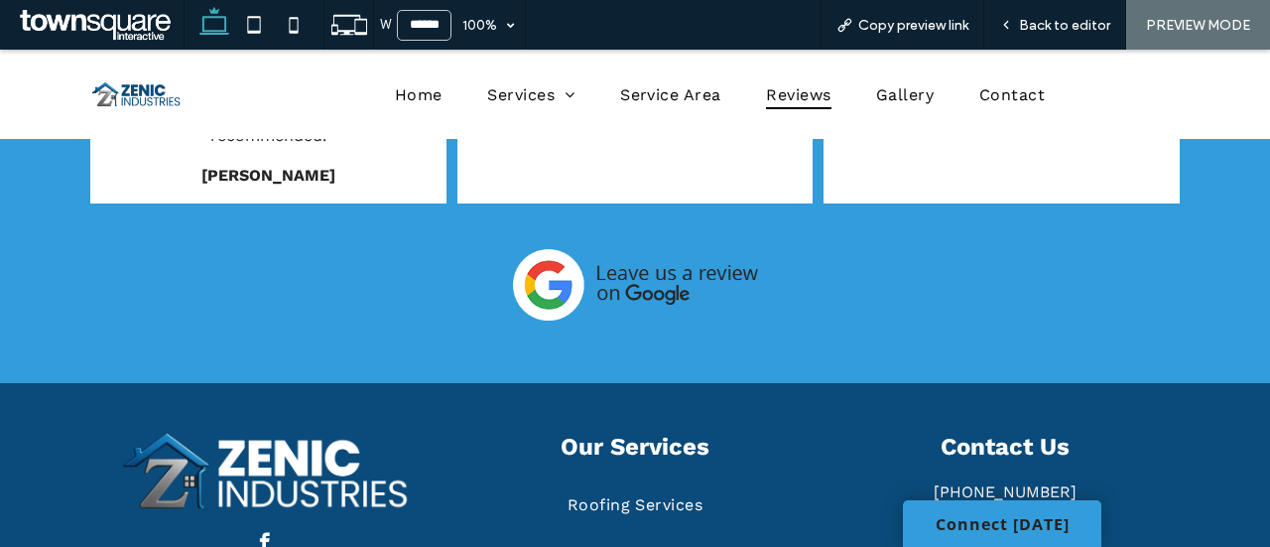
scroll to position [812, 0]
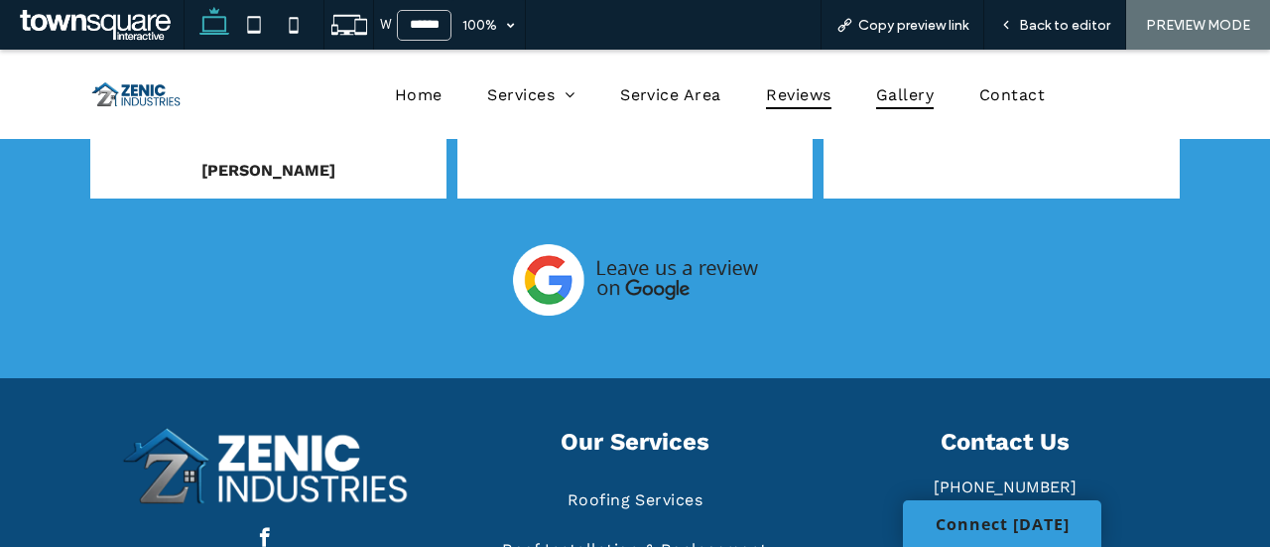
click at [897, 88] on span "Gallery" at bounding box center [905, 93] width 58 height 29
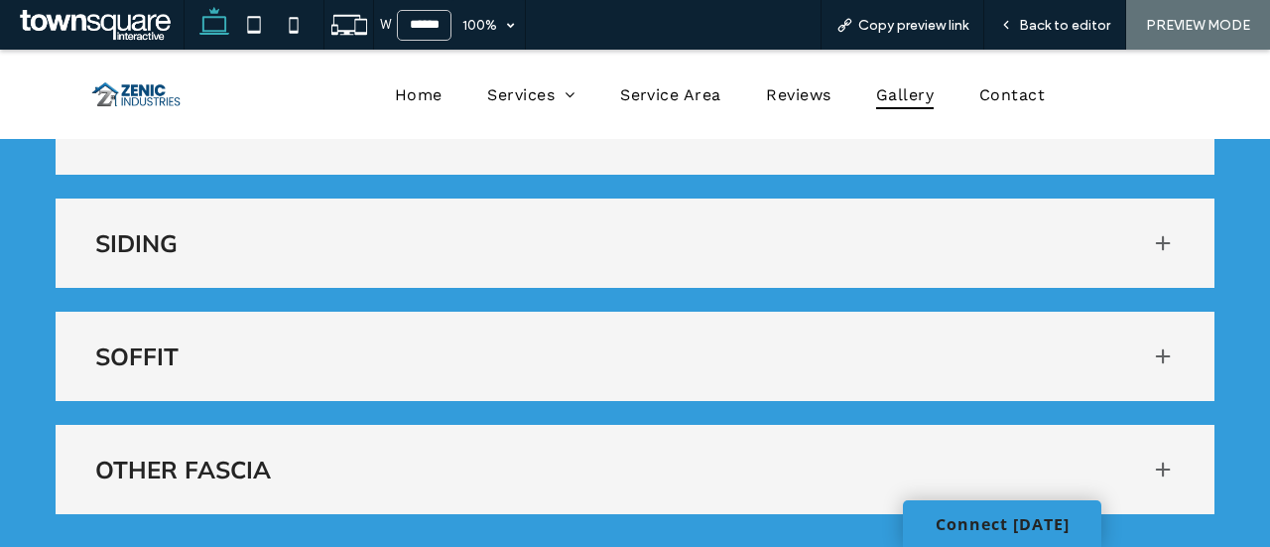
scroll to position [384, 0]
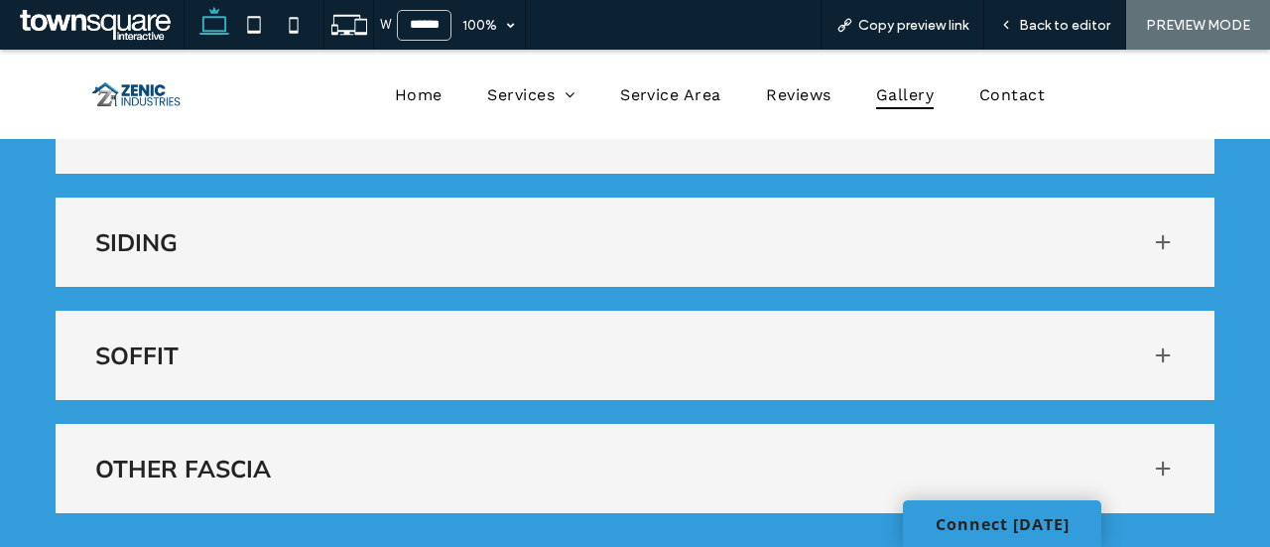
click at [695, 257] on div "SIDING" at bounding box center [635, 241] width 1159 height 89
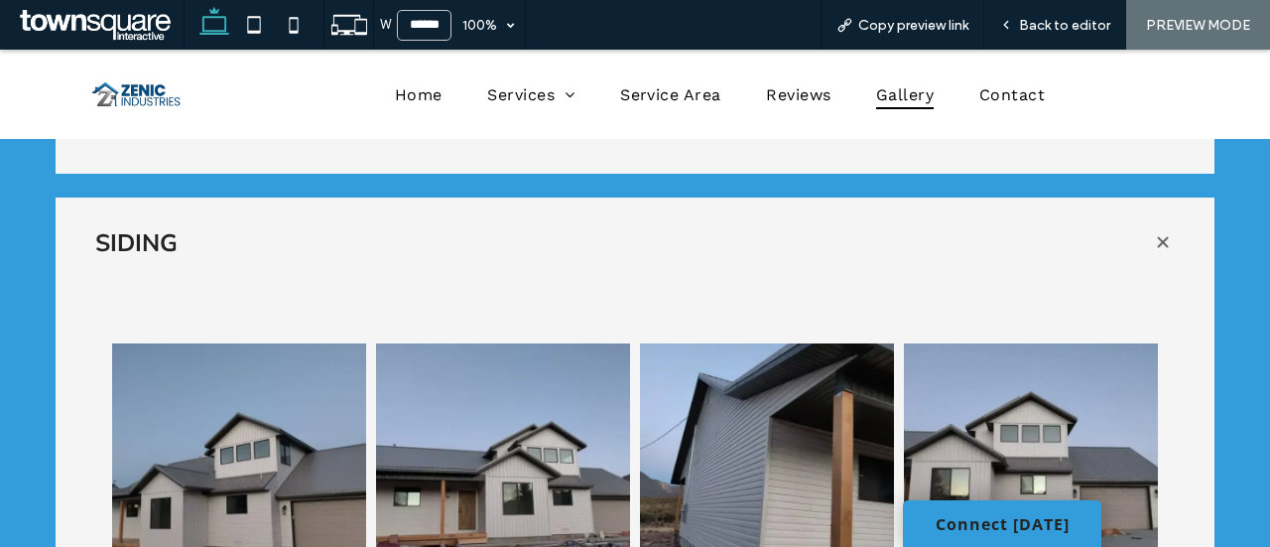
click at [695, 257] on div "SIDING" at bounding box center [635, 241] width 1159 height 89
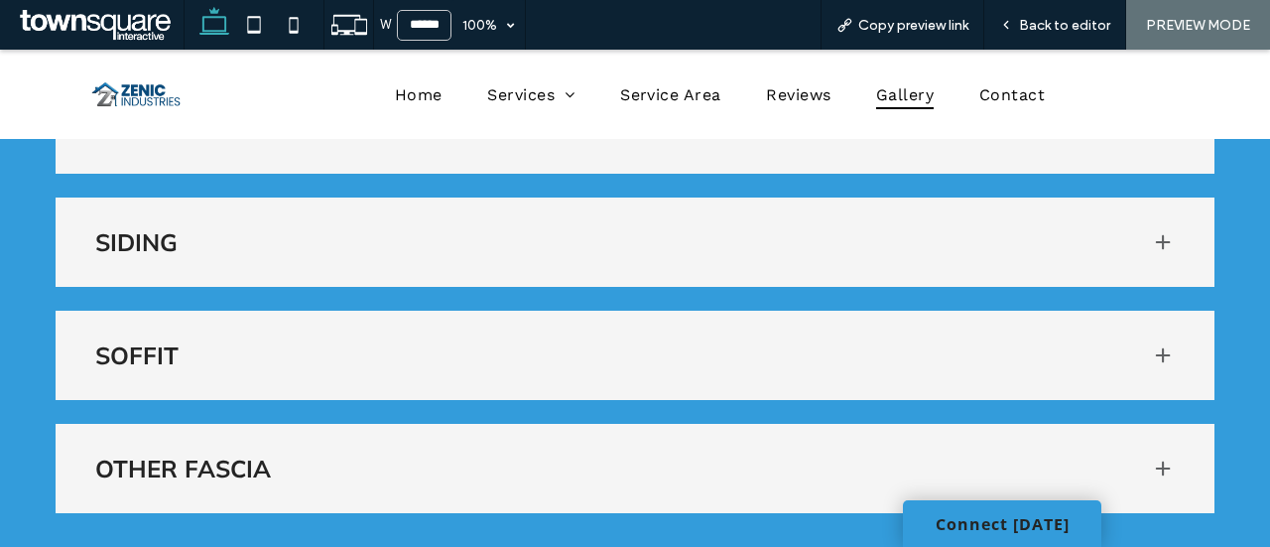
click at [695, 257] on div "SIDING" at bounding box center [635, 241] width 1159 height 89
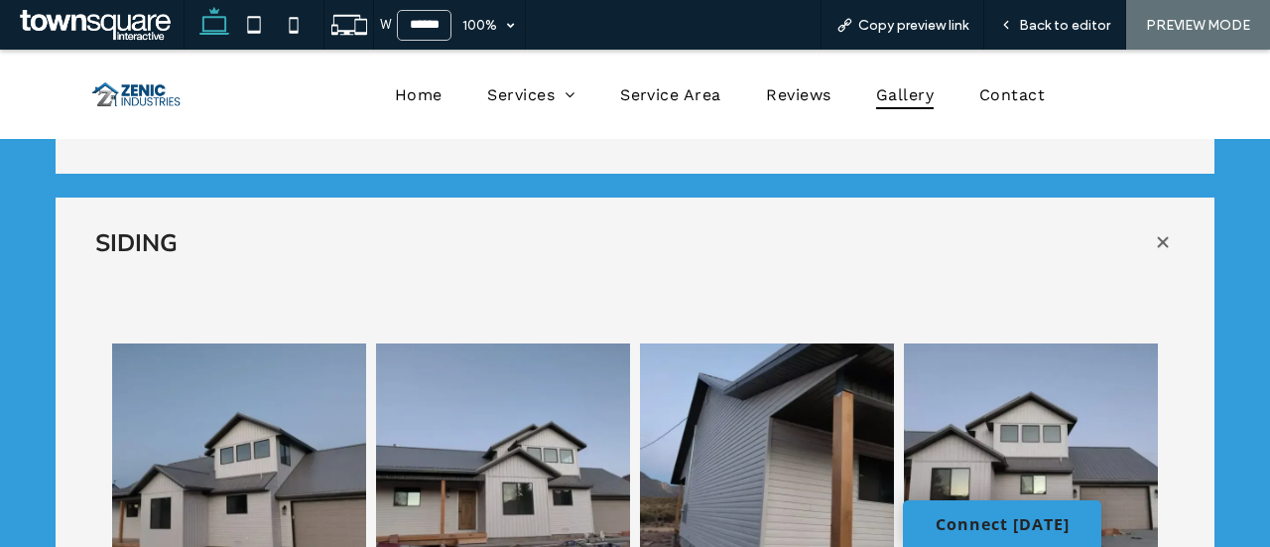
click at [707, 281] on div "SIDING" at bounding box center [635, 241] width 1159 height 89
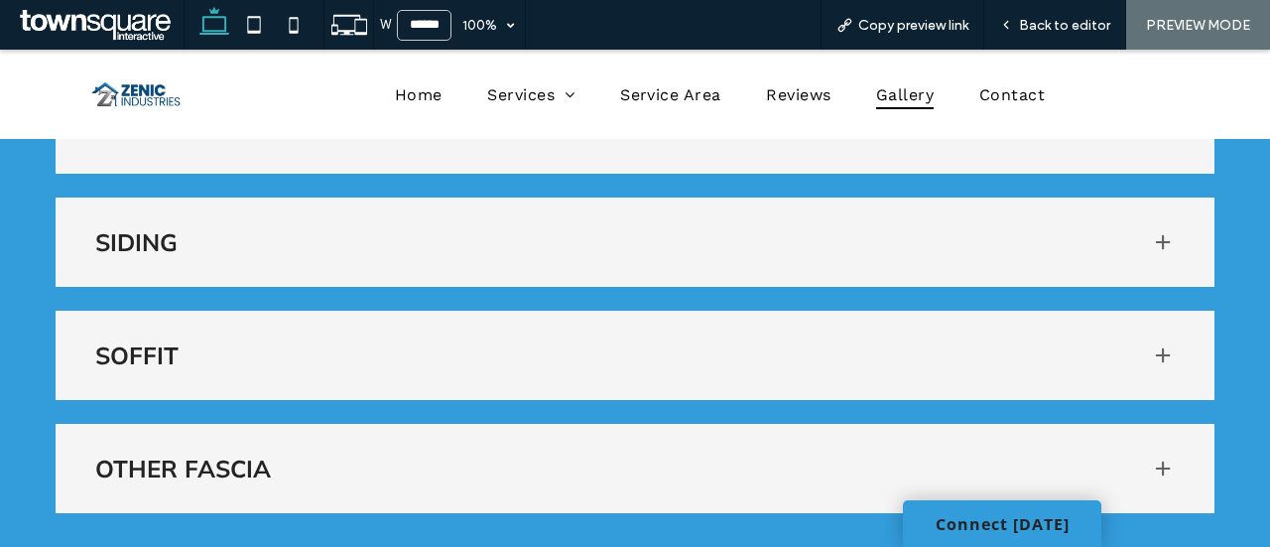
click at [1144, 366] on div "SOFFIT" at bounding box center [635, 355] width 1159 height 89
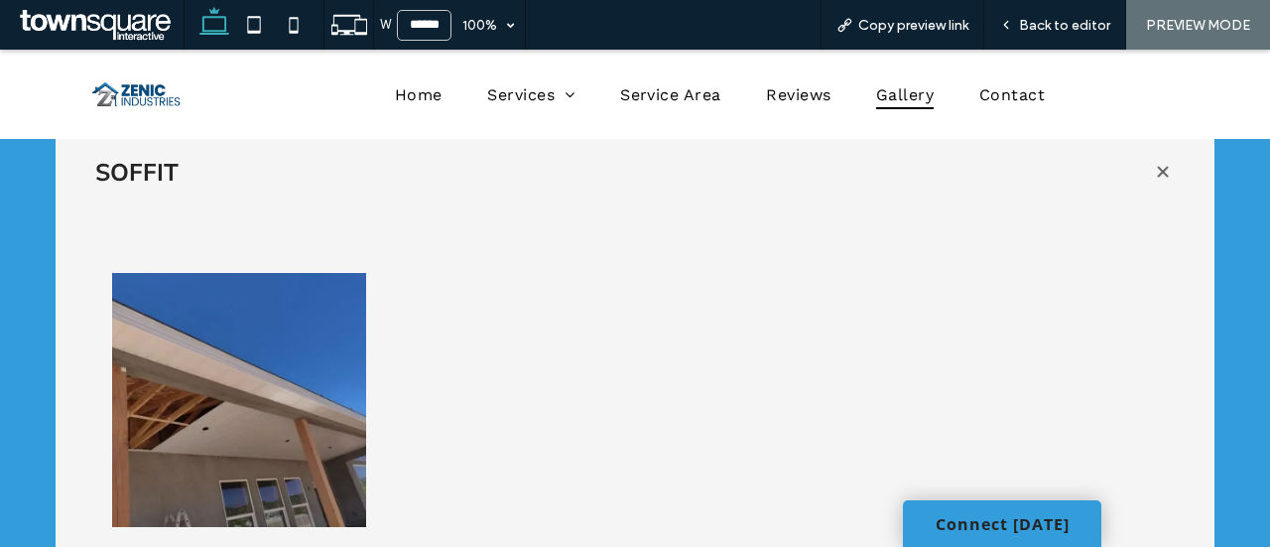
scroll to position [519, 0]
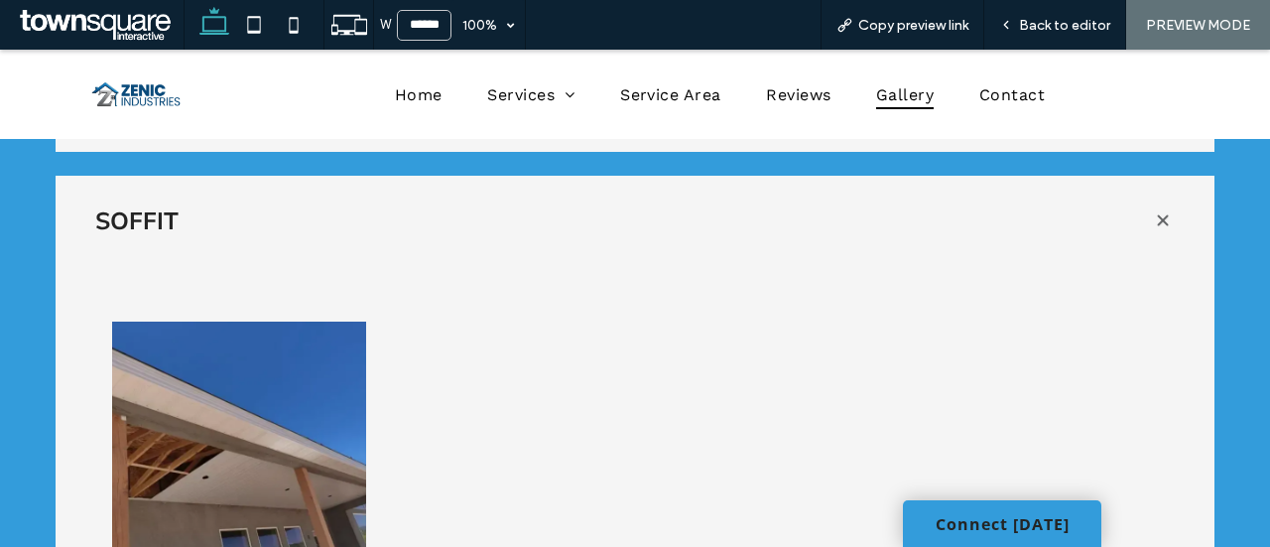
click at [1149, 221] on span at bounding box center [1163, 220] width 28 height 28
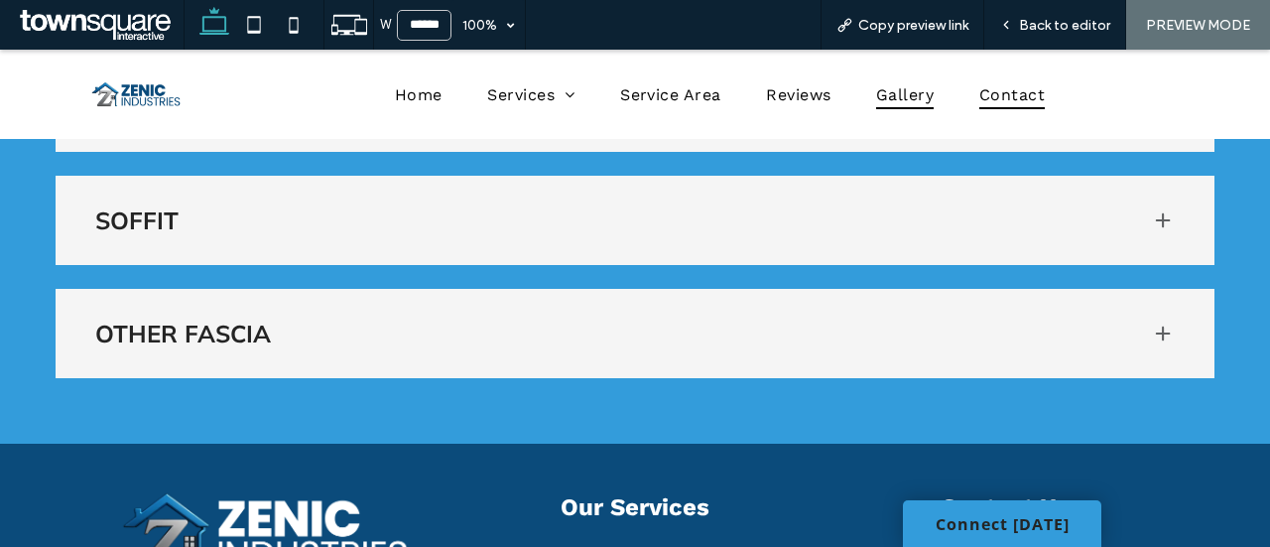
click at [999, 88] on span "Contact" at bounding box center [1011, 93] width 65 height 29
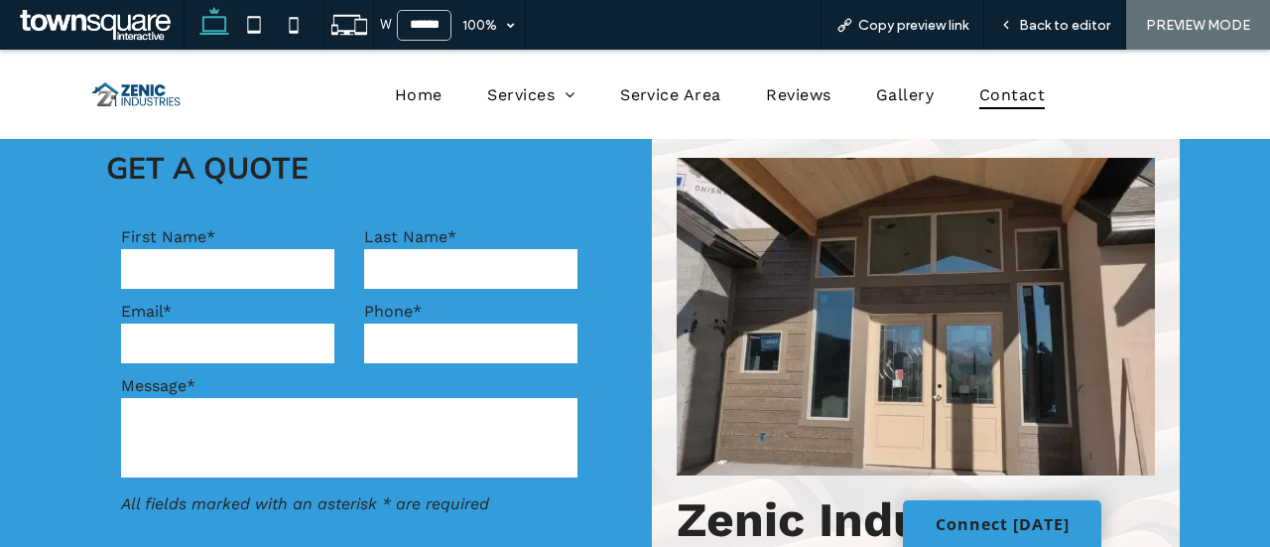
scroll to position [665, 0]
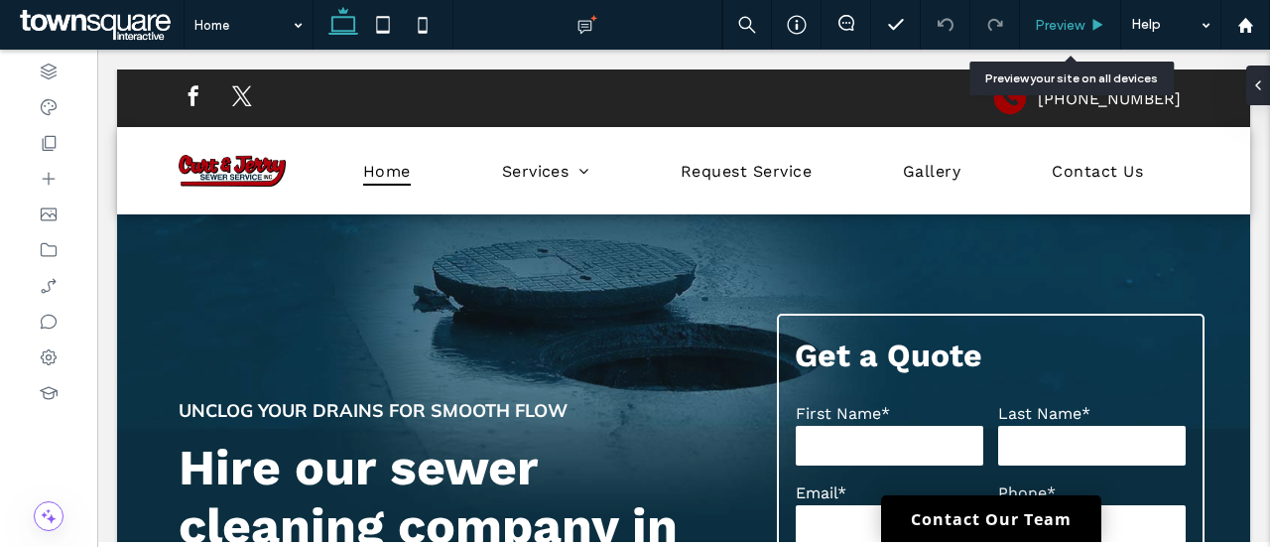
click at [1060, 43] on div "Preview" at bounding box center [1070, 25] width 101 height 50
click at [1066, 29] on span "Preview" at bounding box center [1060, 25] width 50 height 17
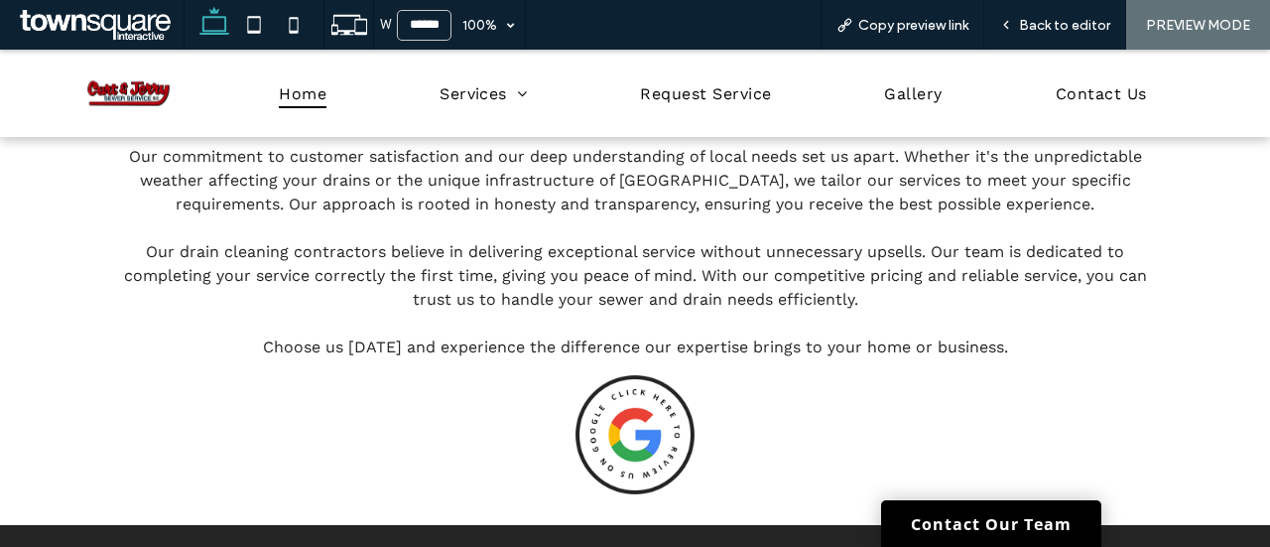
scroll to position [2897, 0]
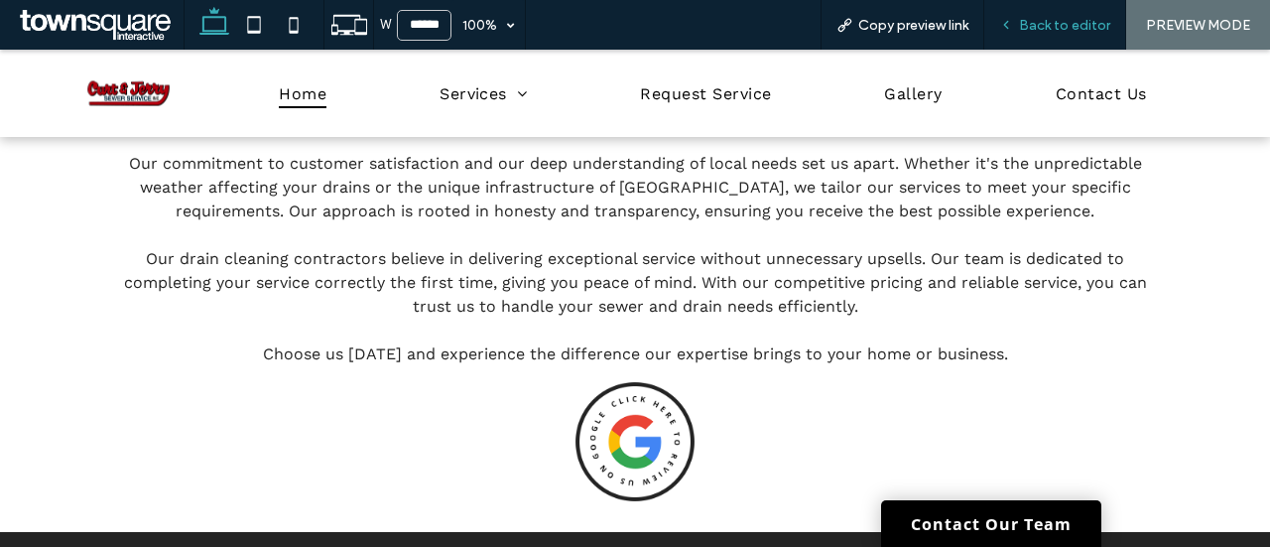
click at [1069, 24] on span "Back to editor" at bounding box center [1064, 25] width 91 height 17
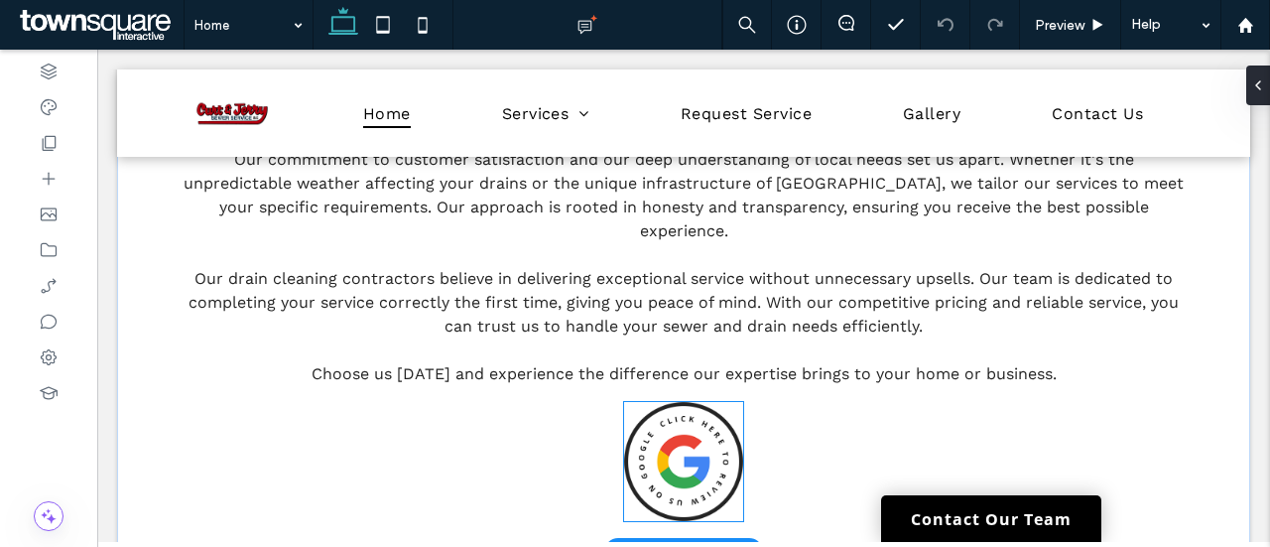
scroll to position [3020, 0]
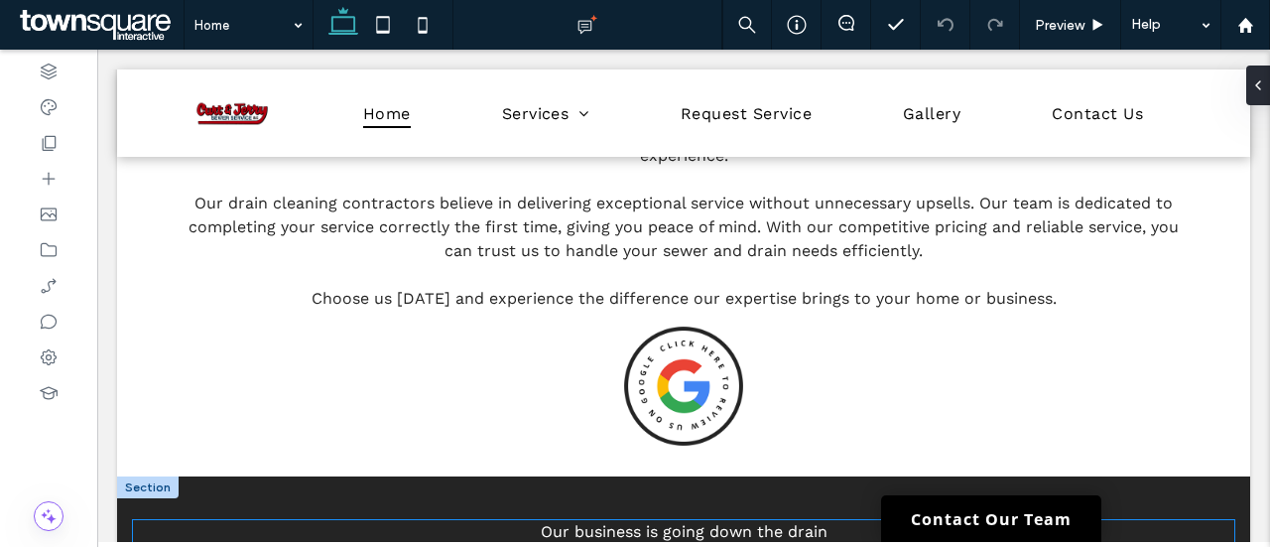
click at [726, 522] on span "Our business is going down the drain" at bounding box center [684, 531] width 287 height 19
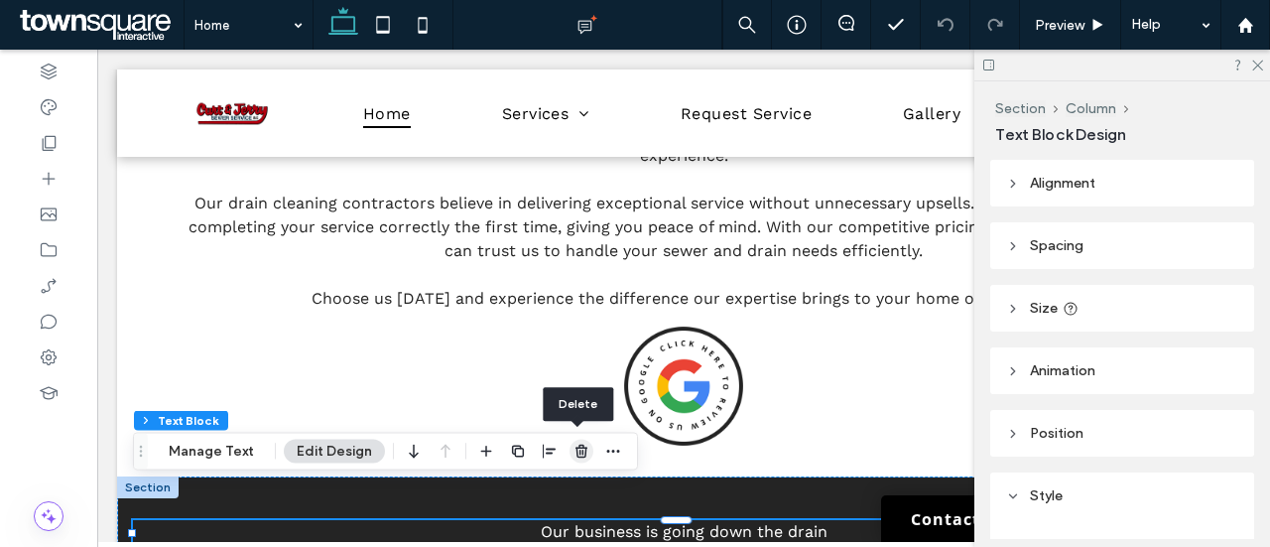
click at [570, 453] on span "button" at bounding box center [582, 452] width 24 height 24
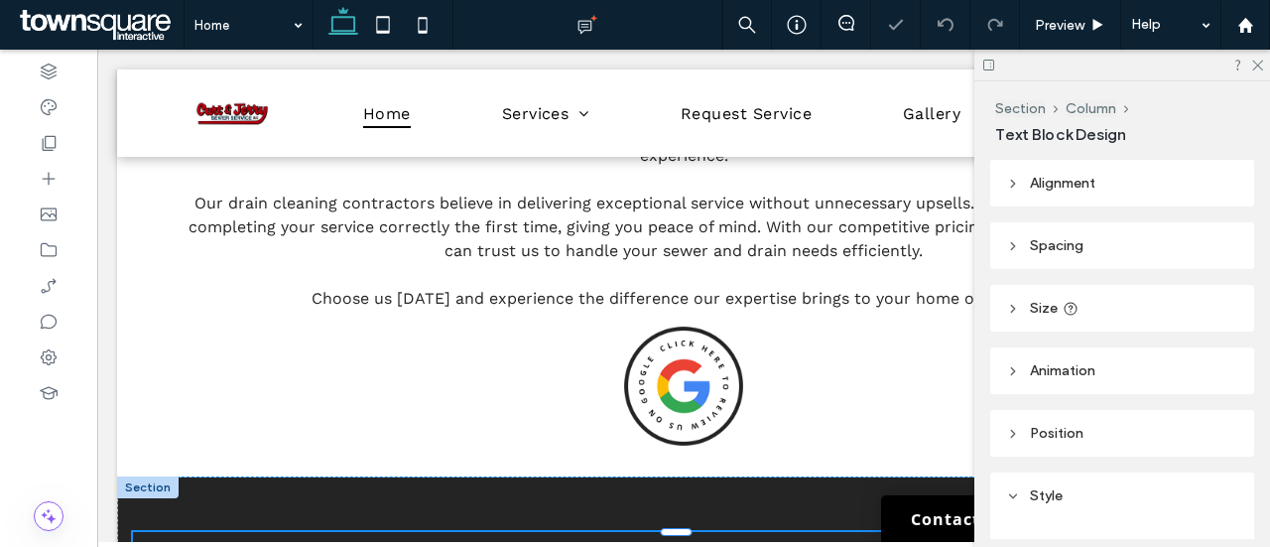
type input "*********"
type input "**"
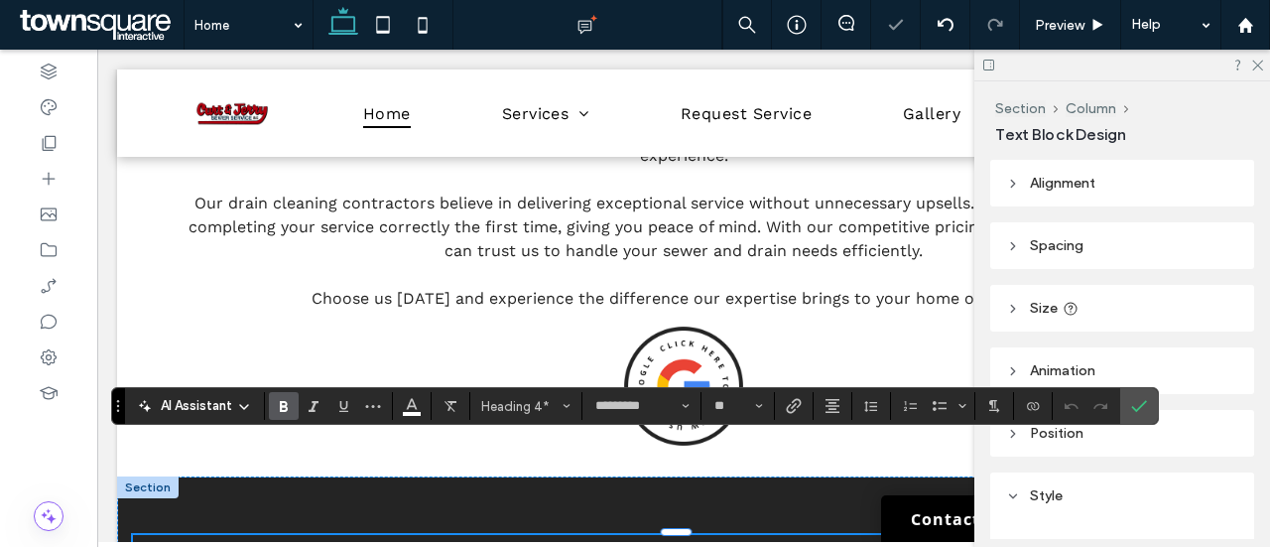
click at [1256, 71] on div at bounding box center [1122, 65] width 296 height 31
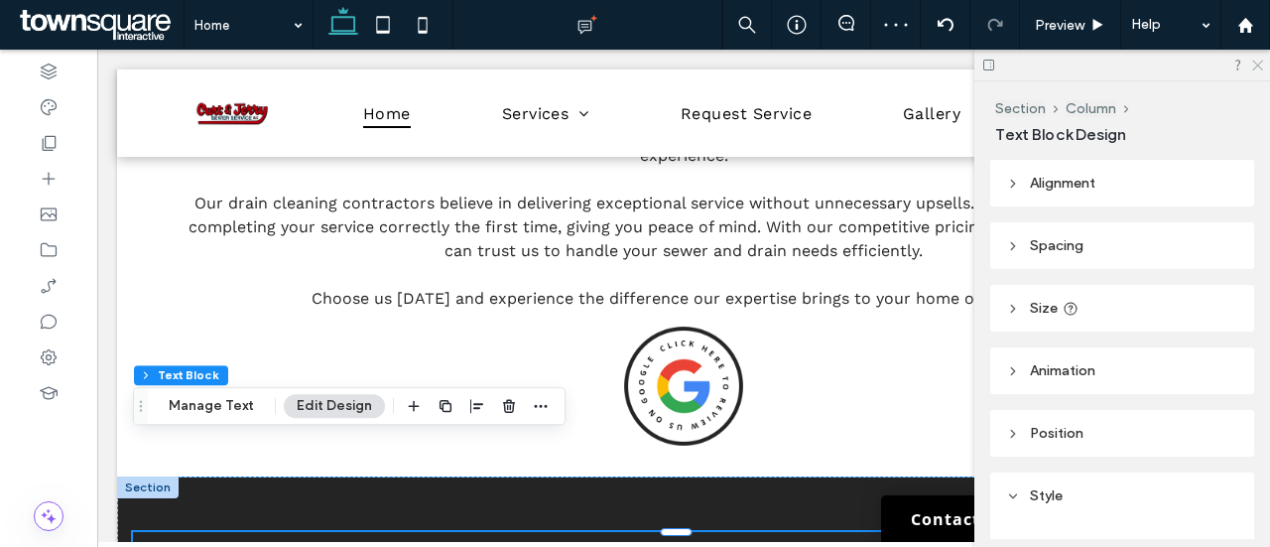
click at [1259, 67] on icon at bounding box center [1256, 64] width 13 height 13
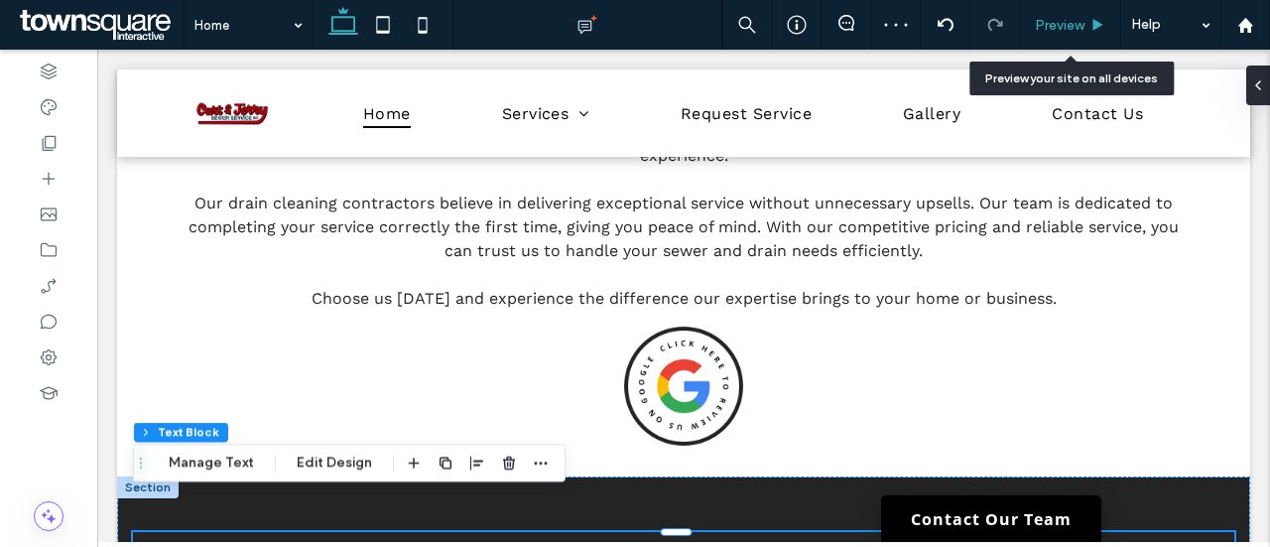
click at [1073, 21] on span "Preview" at bounding box center [1060, 25] width 50 height 17
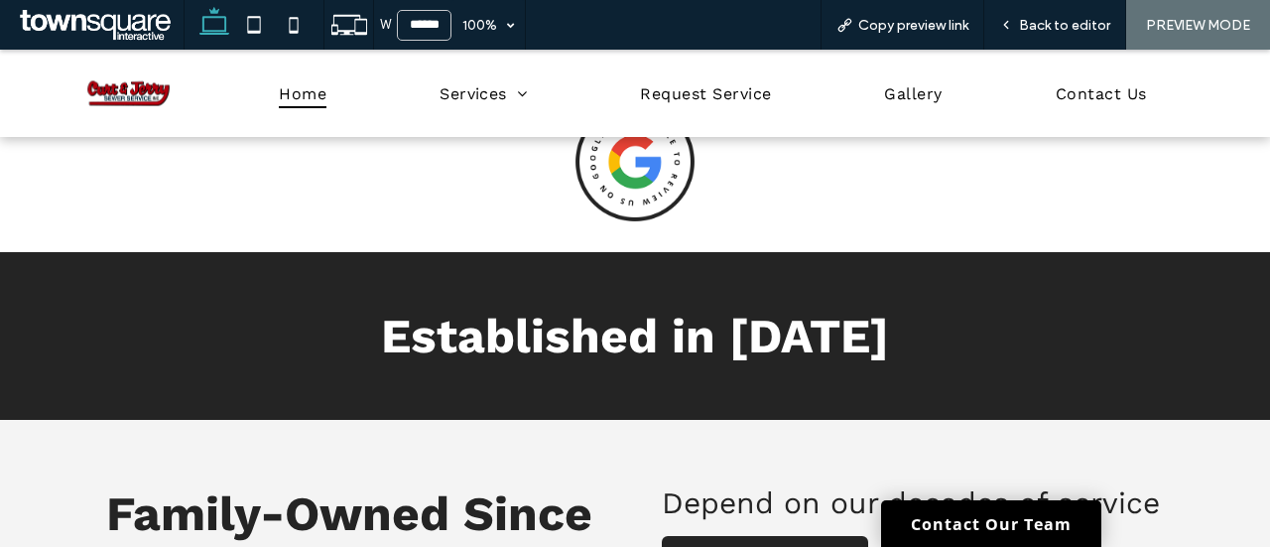
scroll to position [3178, 0]
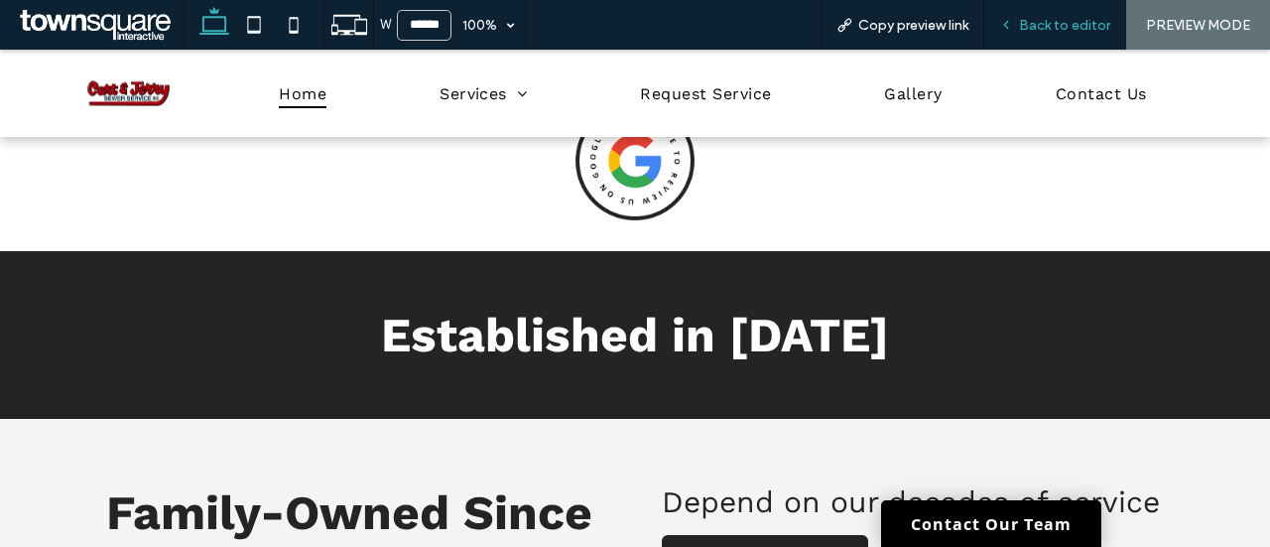
click at [1034, 33] on div "Back to editor" at bounding box center [1055, 25] width 142 height 50
click at [1047, 31] on span "Back to editor" at bounding box center [1064, 25] width 91 height 17
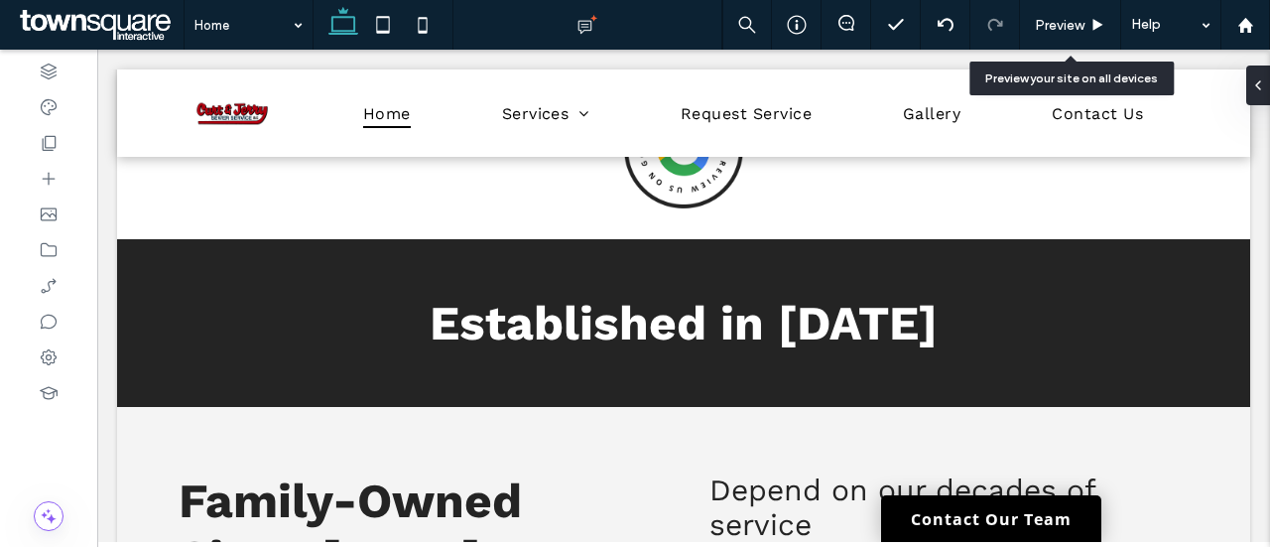
scroll to position [3281, 0]
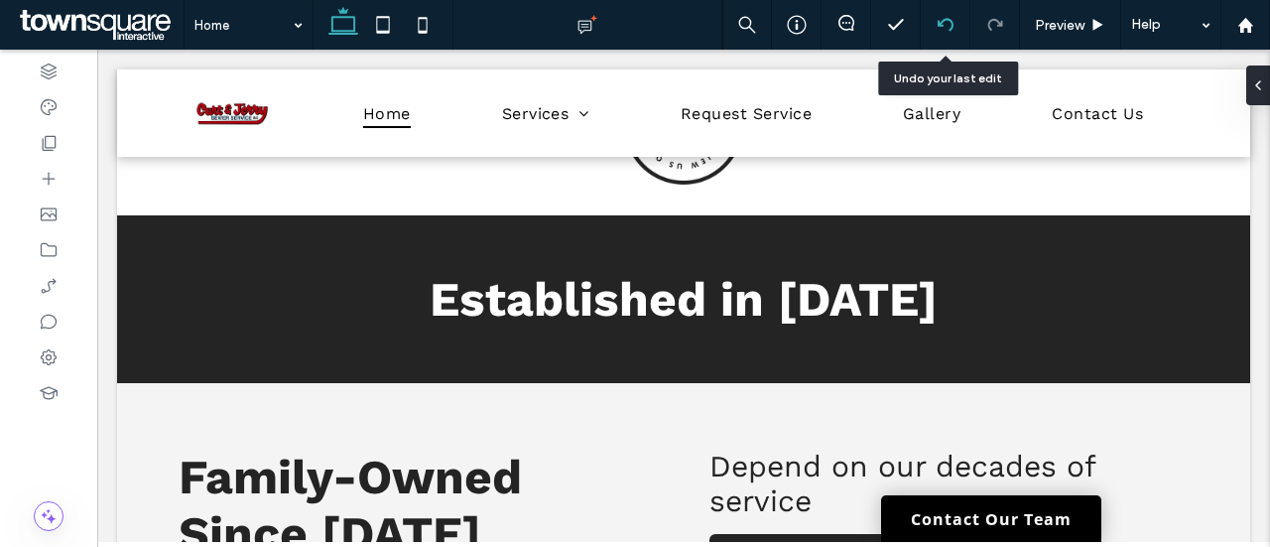
click at [948, 32] on div at bounding box center [946, 25] width 50 height 50
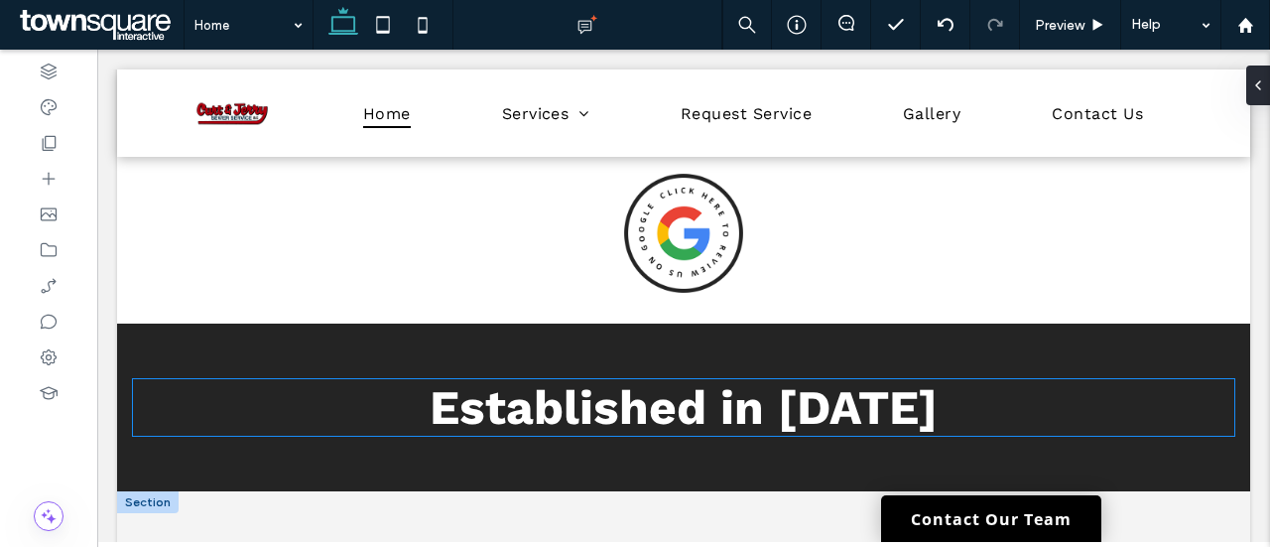
scroll to position [3171, 0]
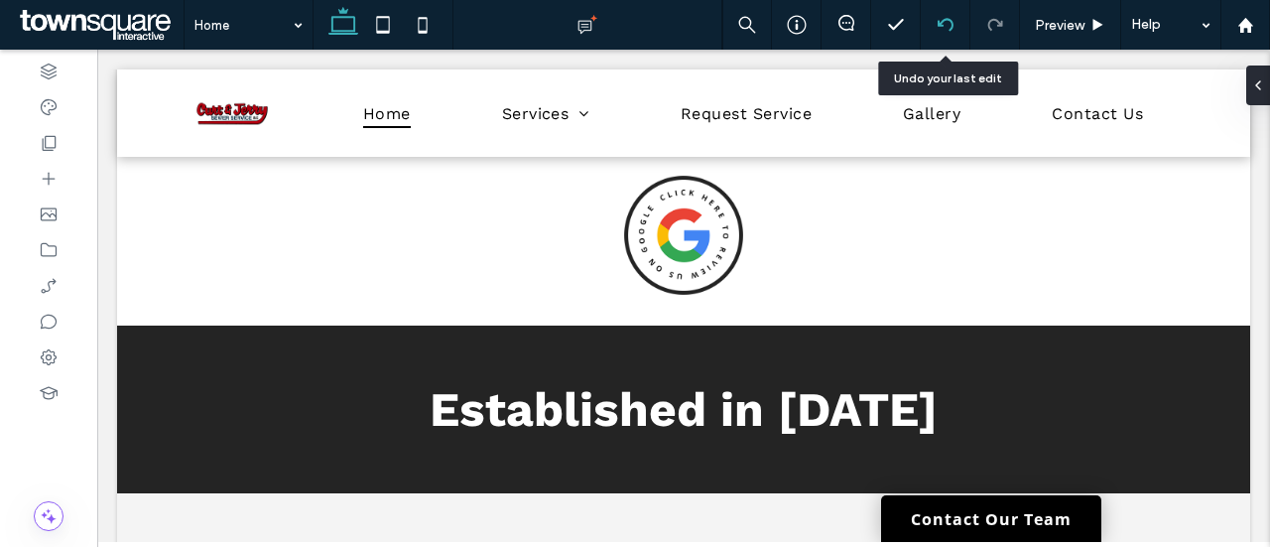
click at [946, 27] on icon at bounding box center [946, 25] width 16 height 16
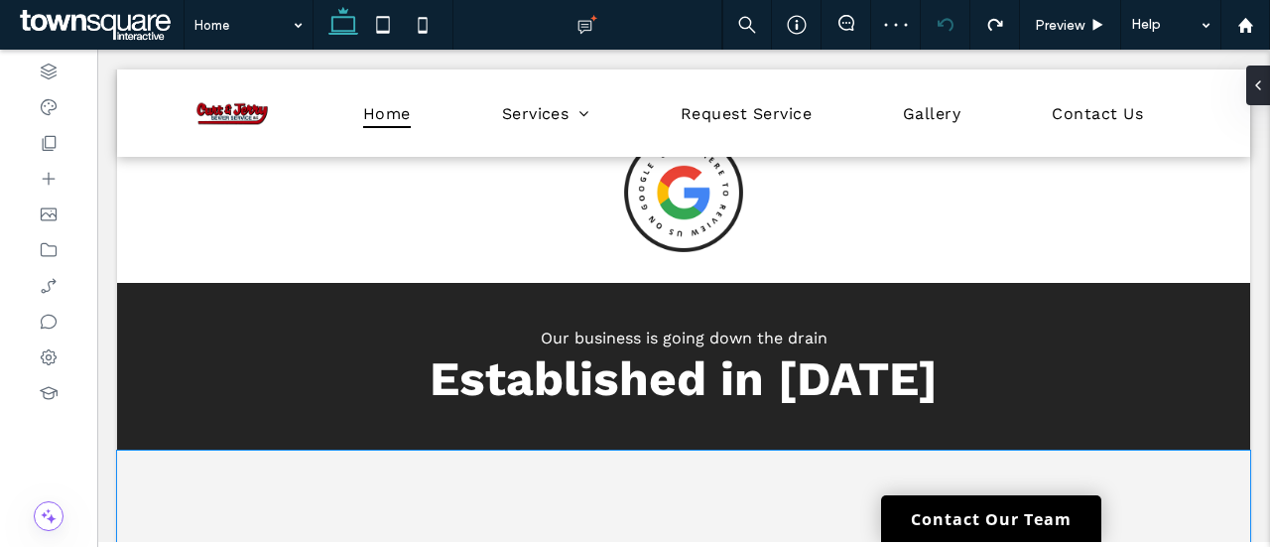
scroll to position [3207, 0]
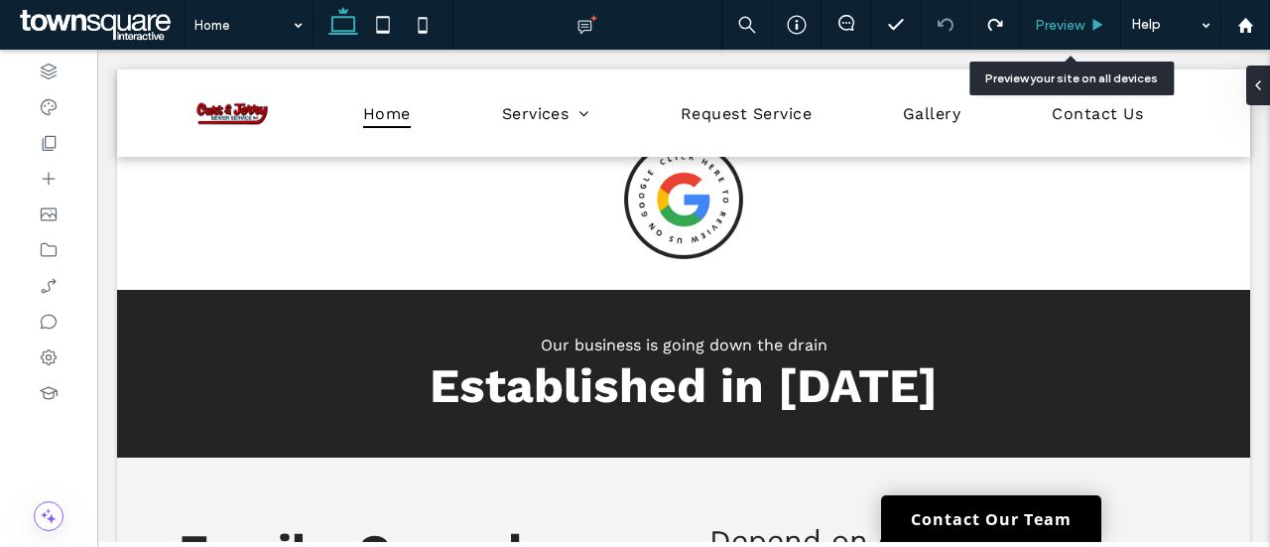
click at [1090, 18] on icon at bounding box center [1097, 25] width 15 height 15
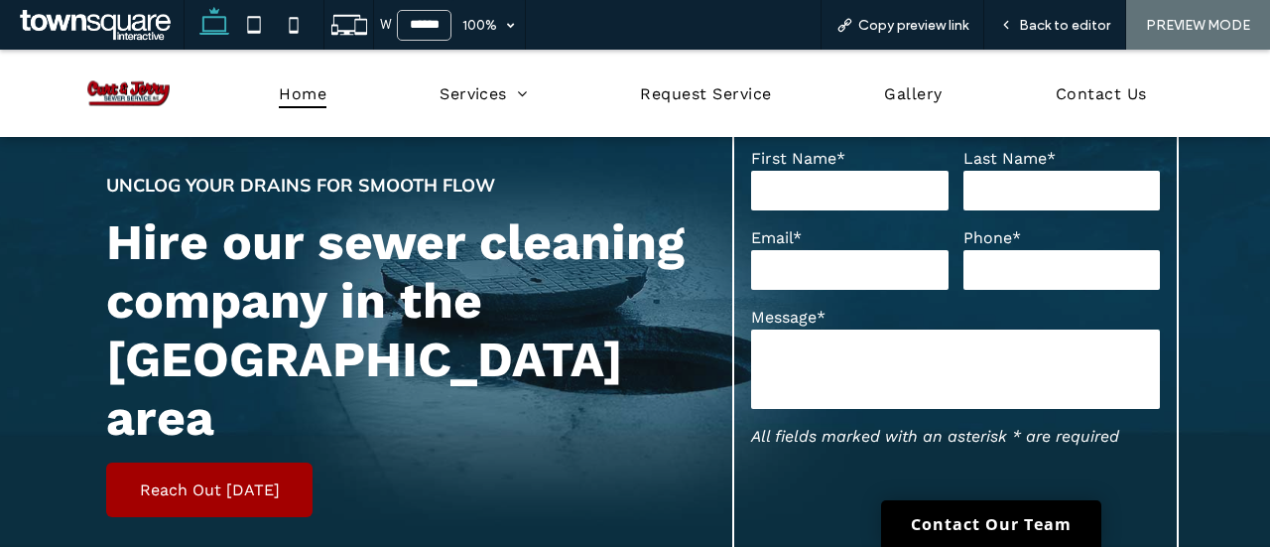
scroll to position [167, 0]
